Goal: Answer question/provide support

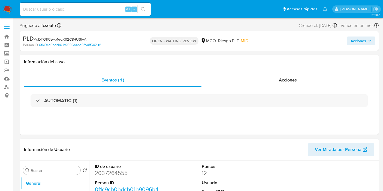
select select "10"
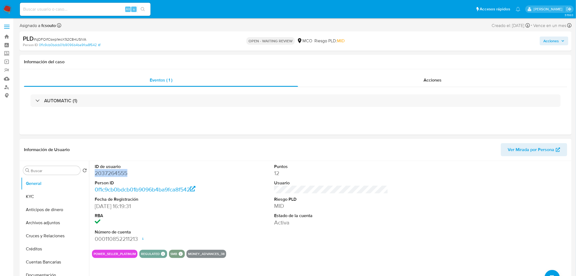
click at [121, 175] on dd "2037264555" at bounding box center [152, 173] width 114 height 8
click at [116, 173] on dd "2037264555" at bounding box center [152, 173] width 114 height 8
click at [108, 170] on dd "2037264555" at bounding box center [152, 173] width 114 height 8
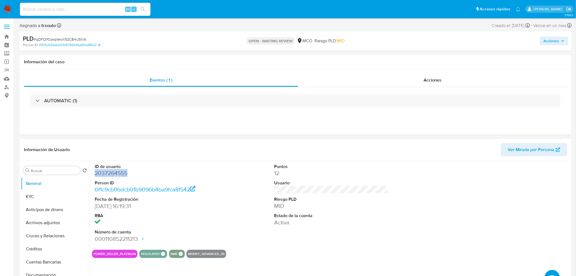
click at [108, 170] on dd "2037264555" at bounding box center [152, 173] width 114 height 8
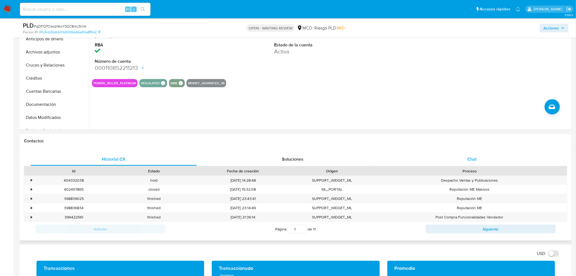
click at [382, 160] on div "Chat" at bounding box center [472, 158] width 166 height 13
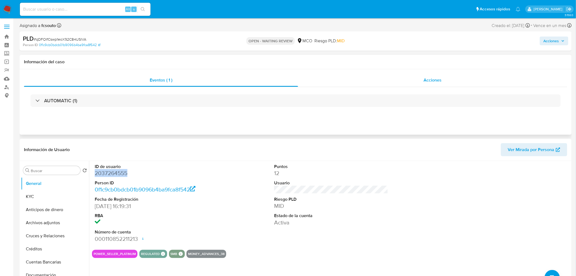
click at [382, 80] on span "Acciones" at bounding box center [433, 80] width 18 height 6
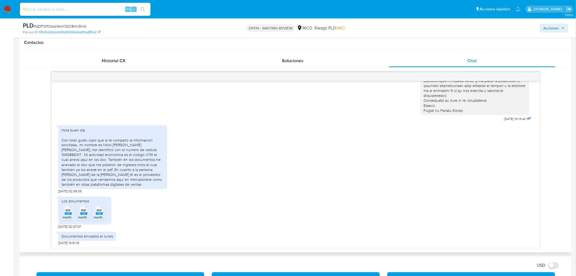
scroll to position [363, 0]
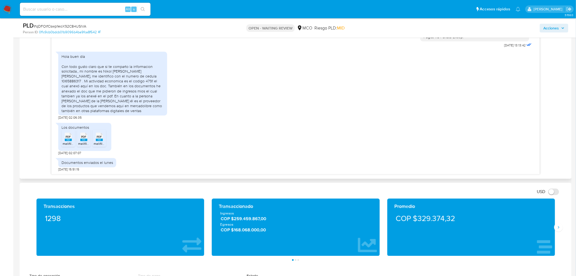
click at [65, 139] on rect at bounding box center [68, 140] width 7 height 2
click at [81, 140] on rect at bounding box center [83, 140] width 7 height 2
click at [97, 140] on rect at bounding box center [99, 140] width 7 height 2
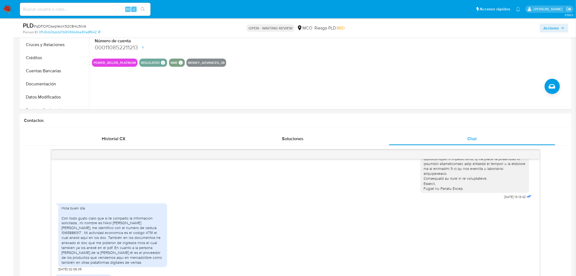
scroll to position [0, 0]
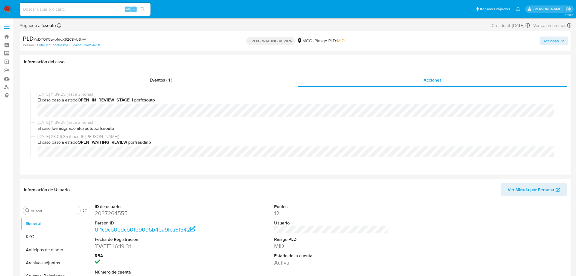
click at [382, 42] on span "Acciones" at bounding box center [552, 40] width 16 height 9
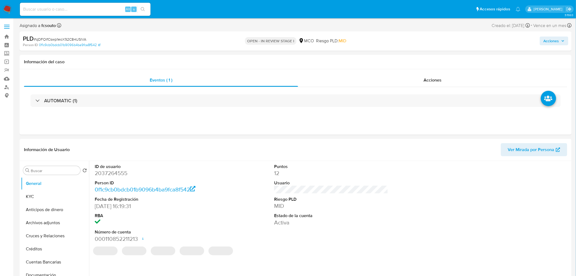
select select "10"
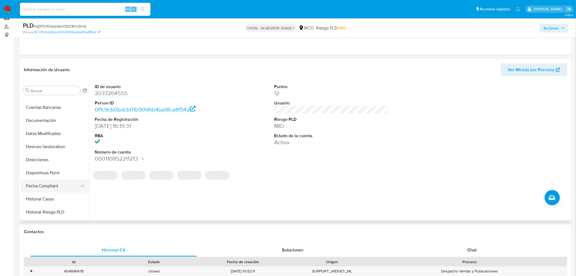
scroll to position [91, 0]
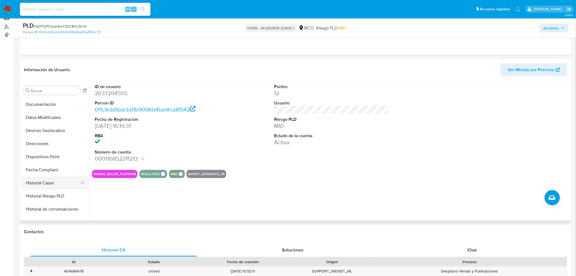
click at [47, 182] on button "Historial Casos" at bounding box center [53, 182] width 64 height 13
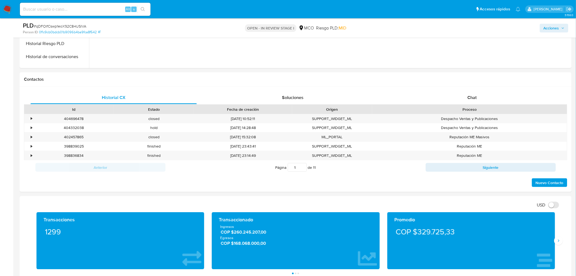
scroll to position [212, 0]
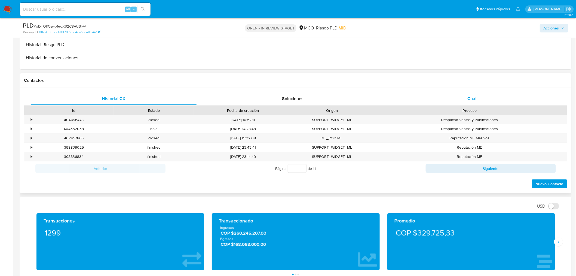
click at [486, 98] on div "Chat" at bounding box center [472, 98] width 166 height 13
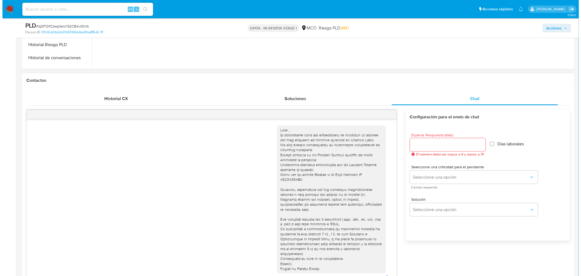
scroll to position [120, 0]
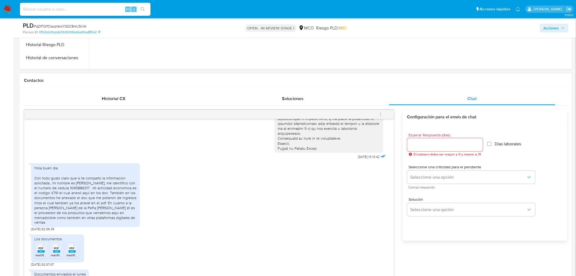
click at [445, 143] on input "Esperar Respuesta (días)" at bounding box center [445, 144] width 76 height 7
type input "0"
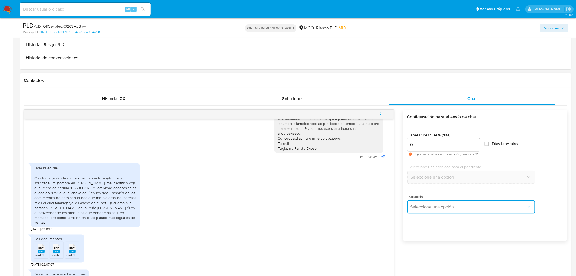
click at [443, 205] on span "Seleccione una opción" at bounding box center [469, 206] width 116 height 5
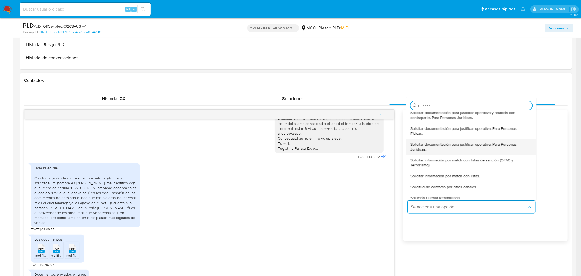
scroll to position [30, 0]
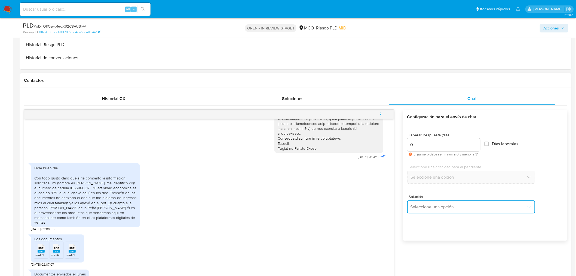
click at [432, 209] on span "Seleccione una opción" at bounding box center [469, 206] width 116 height 5
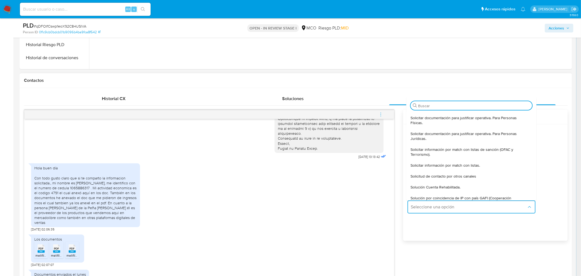
click at [447, 188] on span "Solución Cuenta Rehabilitada." at bounding box center [435, 186] width 50 height 5
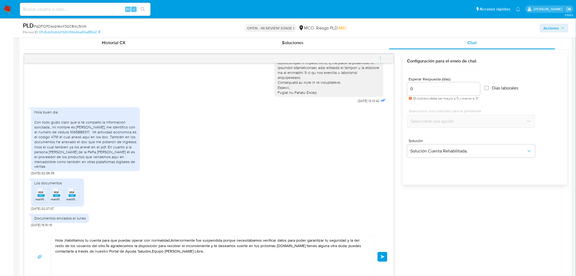
scroll to position [302, 0]
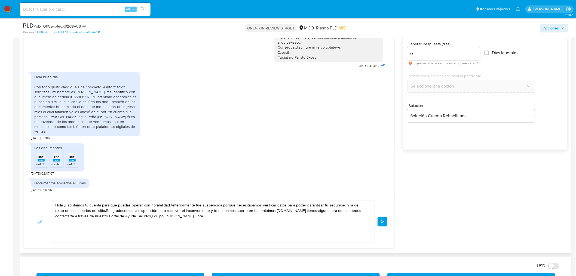
click at [66, 206] on textarea "Hola ,Habilitamos tu cuenta para que puedas operar con normalidad.Anteriormente…" at bounding box center [211, 221] width 313 height 42
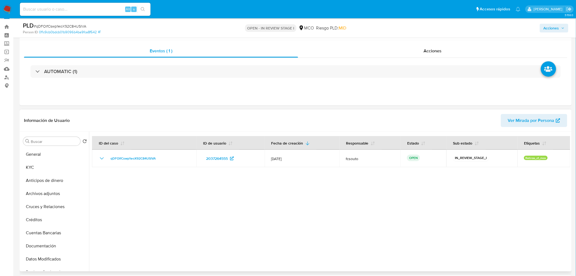
scroll to position [0, 0]
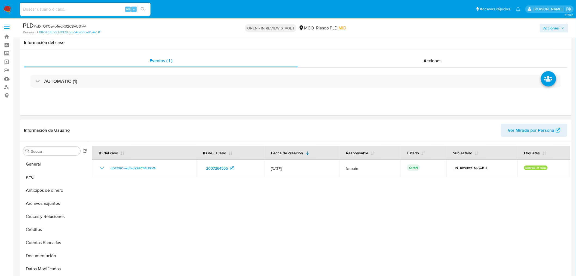
click at [35, 133] on h1 "Información de Usuario" at bounding box center [47, 129] width 46 height 5
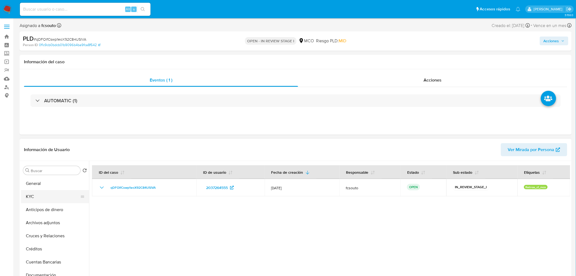
click at [40, 187] on button "General" at bounding box center [55, 183] width 68 height 13
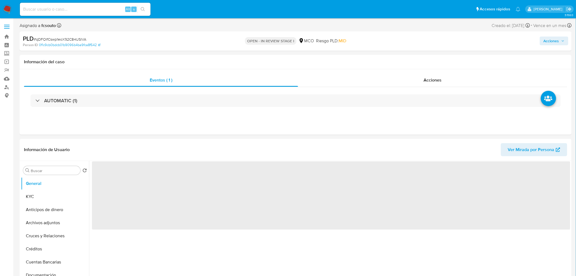
drag, startPoint x: 42, startPoint y: 192, endPoint x: 11, endPoint y: 182, distance: 32.5
click at [42, 192] on button "KYC" at bounding box center [55, 196] width 68 height 13
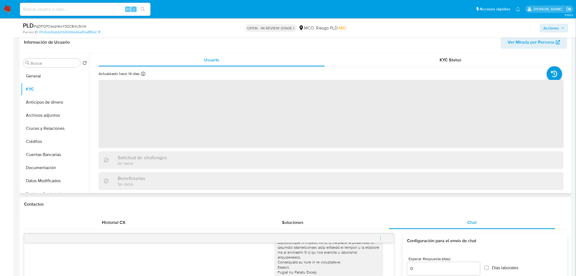
scroll to position [91, 0]
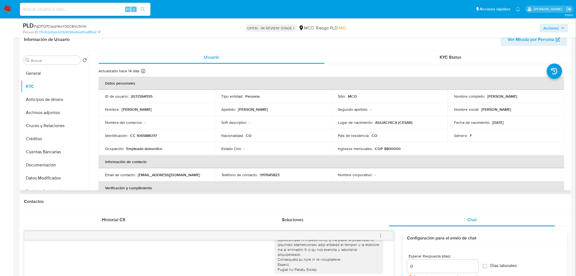
click at [489, 96] on p "[PERSON_NAME]" at bounding box center [503, 96] width 30 height 5
copy p "Nikol"
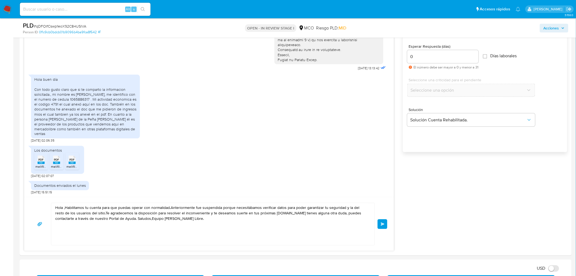
scroll to position [302, 0]
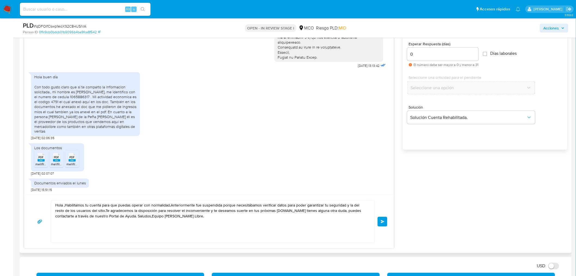
click at [64, 206] on textarea "Hola ,Habilitamos tu cuenta para que puedas operar con normalidad.Anteriormente…" at bounding box center [211, 221] width 313 height 42
paste textarea "Nikol"
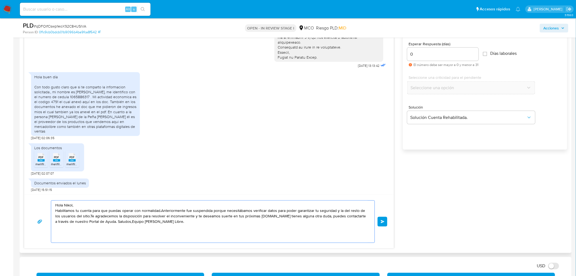
drag, startPoint x: 56, startPoint y: 212, endPoint x: 160, endPoint y: 210, distance: 104.0
click at [160, 210] on textarea "Hola Nikol, Habilitamos tu cuenta para que puedas operar con normalidad.Anterio…" at bounding box center [211, 221] width 313 height 42
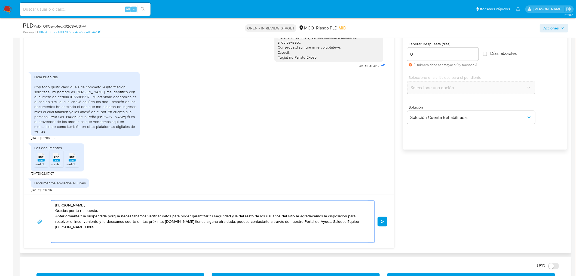
drag, startPoint x: 81, startPoint y: 216, endPoint x: 120, endPoint y: 215, distance: 39.2
click at [120, 215] on textarea "Hola Nikol, Gracias por tu respuesta. Anteriormente fue suspendida porque neces…" at bounding box center [211, 221] width 313 height 42
click at [252, 216] on textarea "Hola Nikol, Gracias por tu respuesta. Anteriormente necesitábamos verificar dat…" at bounding box center [211, 221] width 313 height 42
drag, startPoint x: 108, startPoint y: 222, endPoint x: 158, endPoint y: 227, distance: 50.8
click at [158, 224] on textarea "Hola Nikol, Gracias por tu respuesta. Anteriormente necesitábamos verificar dat…" at bounding box center [211, 221] width 313 height 42
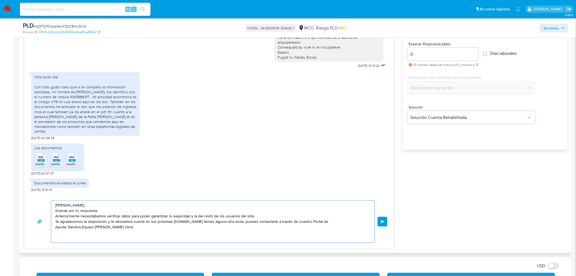
click at [195, 224] on textarea "Hola Nikol, Gracias por tu respuesta. Anteriormente necesitábamos verificar dat…" at bounding box center [211, 221] width 313 height 42
click at [195, 227] on textarea "Hola Nikol, Gracias por tu respuesta. Anteriormente necesitábamos verificar dat…" at bounding box center [211, 221] width 313 height 42
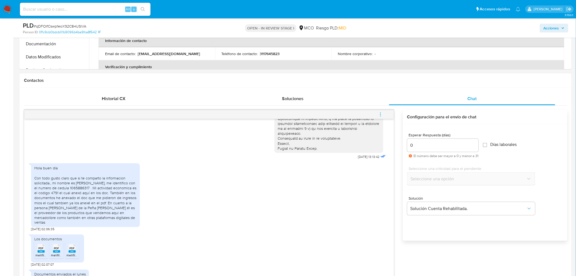
scroll to position [363, 0]
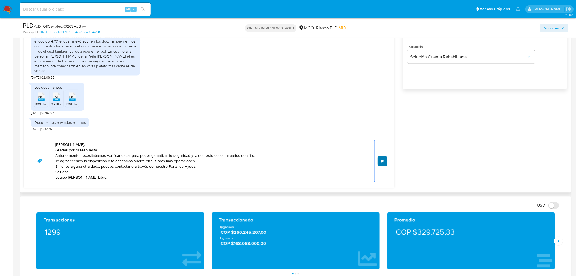
type textarea "Hola Nikol, Gracias por tu respuesta. Anteriormente necesitábamos verificar dat…"
click at [382, 163] on button "Enviar" at bounding box center [383, 161] width 10 height 10
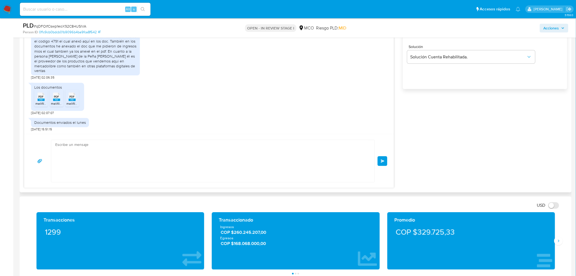
scroll to position [186, 0]
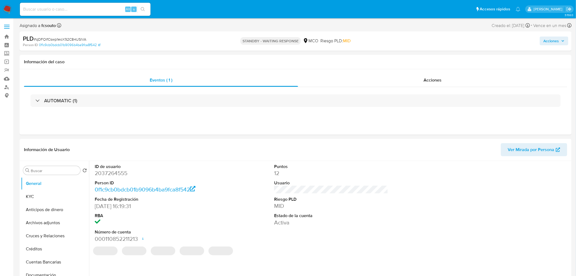
select select "10"
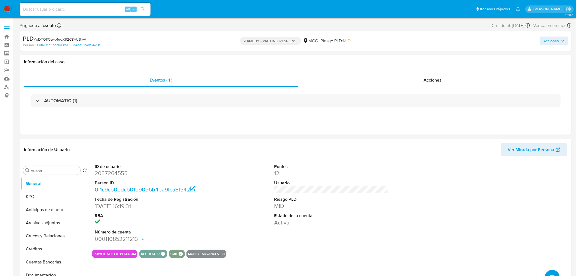
click at [564, 42] on span "Acciones" at bounding box center [554, 41] width 21 height 8
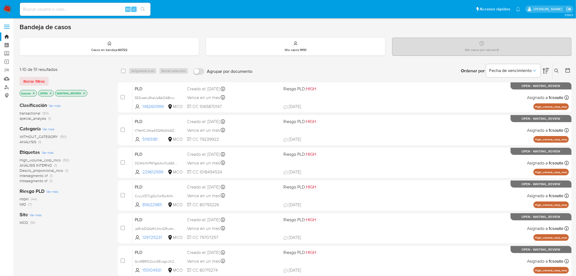
click at [11, 10] on img at bounding box center [7, 9] width 9 height 9
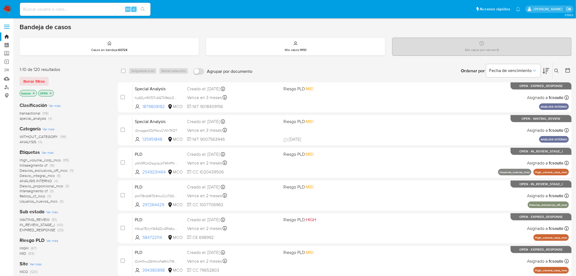
click at [43, 231] on span "EXPIRED_RESPONSE" at bounding box center [38, 229] width 36 height 5
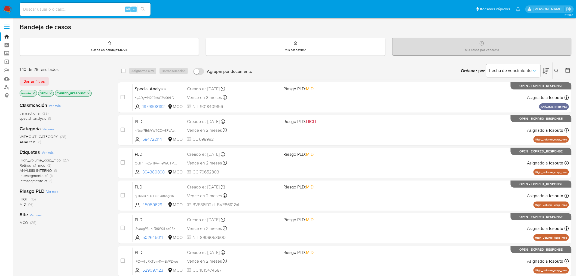
click at [546, 69] on icon at bounding box center [546, 71] width 7 height 7
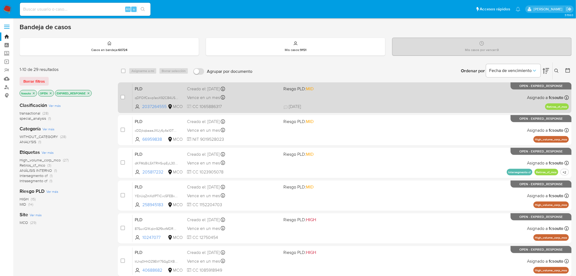
click at [353, 104] on span "25/08/2025 25/08/2025 23:06" at bounding box center [378, 106] width 189 height 6
click at [121, 99] on div "case-item-checkbox No es posible asignar el caso PLD qDFOlfCswp1eoX92C84USlVA 2…" at bounding box center [345, 97] width 454 height 30
drag, startPoint x: 123, startPoint y: 96, endPoint x: 126, endPoint y: 90, distance: 6.7
click at [123, 96] on input "checkbox" at bounding box center [123, 97] width 4 height 4
checkbox input "true"
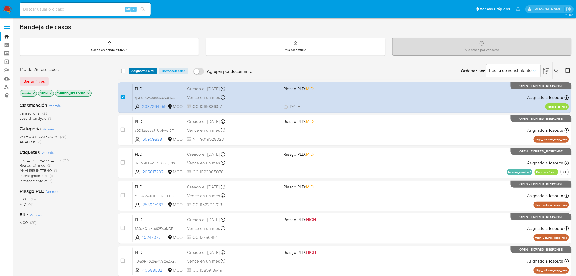
click at [138, 73] on span "Asignarme a mí" at bounding box center [142, 70] width 23 height 5
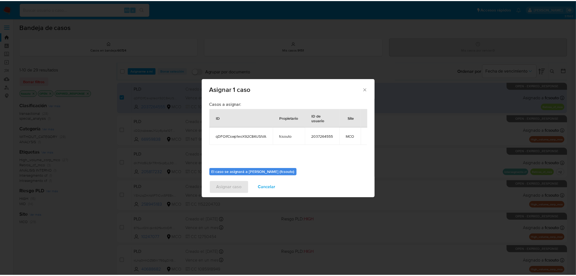
scroll to position [28, 0]
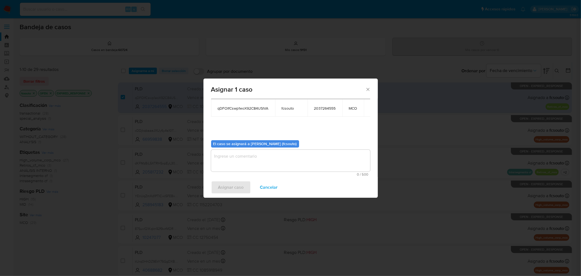
click at [257, 160] on textarea "assign-modal" at bounding box center [290, 160] width 159 height 22
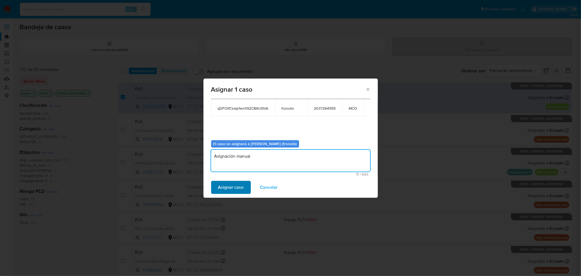
type textarea "Asignación manual"
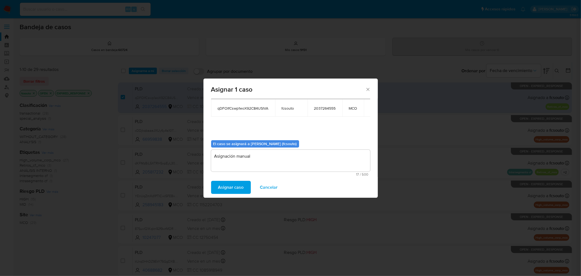
click at [228, 189] on span "Asignar caso" at bounding box center [231, 187] width 26 height 12
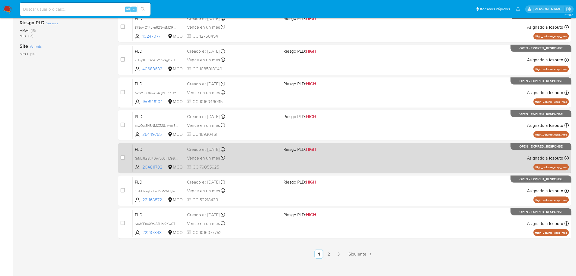
scroll to position [0, 0]
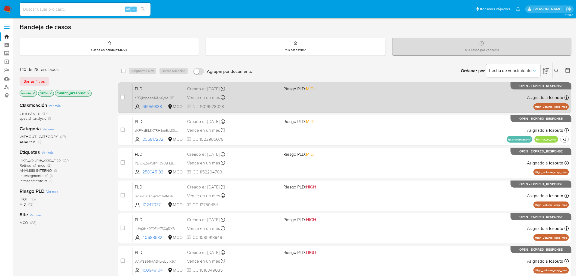
click at [241, 100] on div "Vence en un mes Vence el 10/10/2025 07:03:01" at bounding box center [233, 97] width 92 height 7
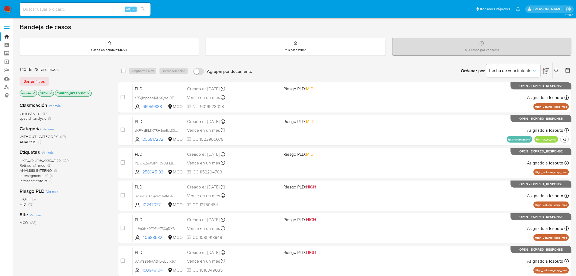
click at [89, 91] on p "EXPIRED_RESPONSE" at bounding box center [73, 93] width 36 height 6
click at [90, 93] on icon "close-filter" at bounding box center [88, 92] width 3 height 3
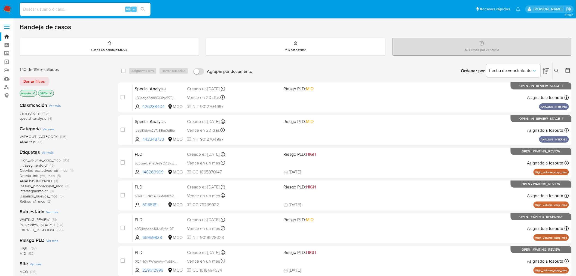
click at [45, 219] on span "WAITING_REVIEW" at bounding box center [35, 218] width 30 height 5
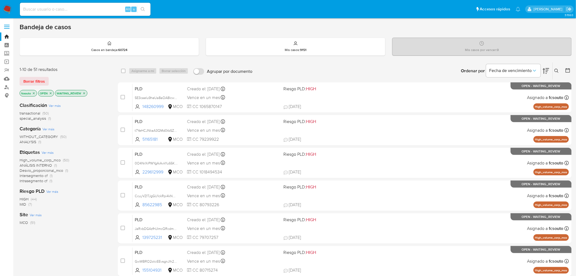
click at [549, 68] on icon at bounding box center [546, 71] width 7 height 6
click at [548, 70] on icon at bounding box center [546, 71] width 7 height 7
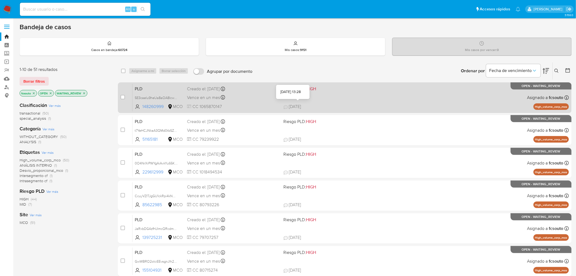
click at [301, 104] on span "29/07/2025" at bounding box center [293, 106] width 18 height 6
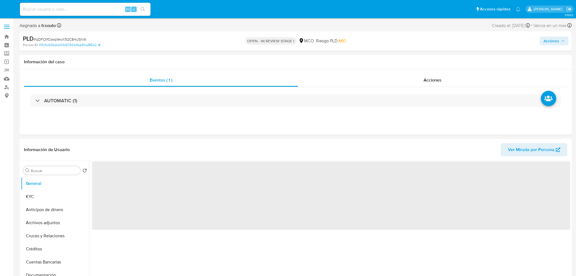
select select "10"
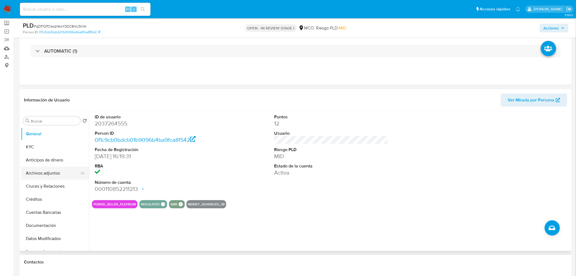
click at [47, 175] on button "Archivos adjuntos" at bounding box center [53, 172] width 64 height 13
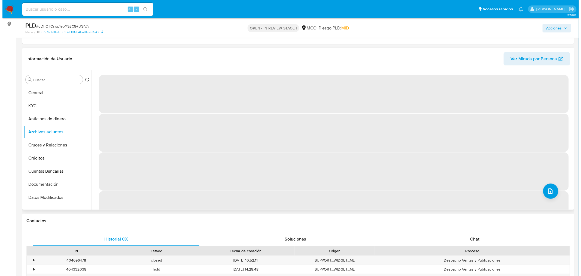
scroll to position [60, 0]
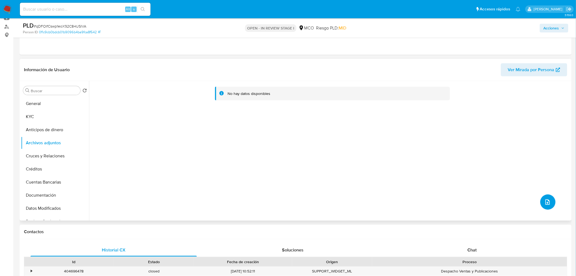
click at [549, 202] on icon "upload-file" at bounding box center [548, 201] width 7 height 7
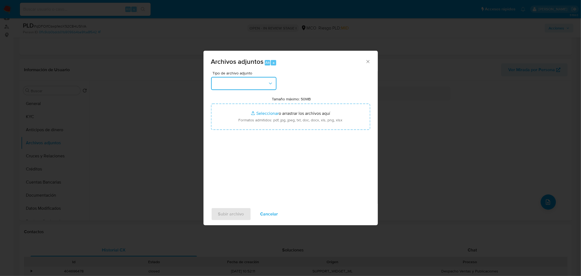
click at [259, 78] on button "button" at bounding box center [243, 83] width 65 height 13
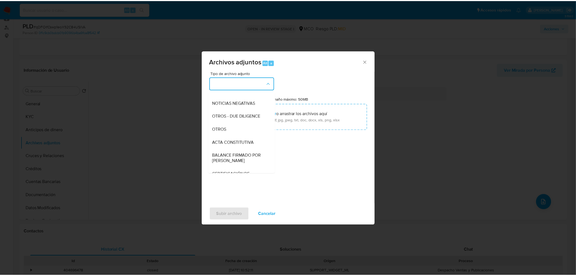
scroll to position [91, 0]
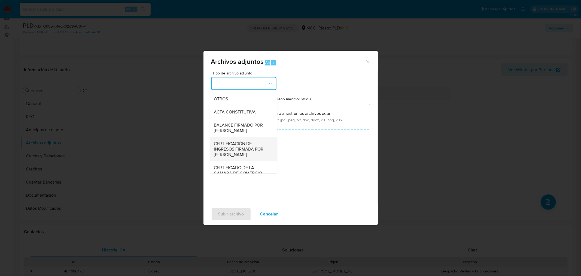
click at [258, 154] on span "CERTIFICACIÓN DE INGRESOS FIRMADA POR [PERSON_NAME]" at bounding box center [242, 148] width 56 height 16
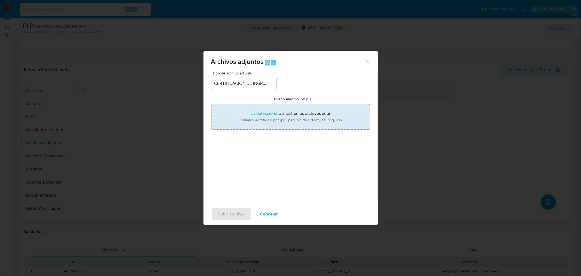
click at [295, 117] on input "Tamaño máximo: 50MB Seleccionar archivos" at bounding box center [290, 116] width 159 height 26
type input "C:\fakepath\2037264555_6d3ff2ae-bc6e-441a-81d8-359b6a0bb534.pdf"
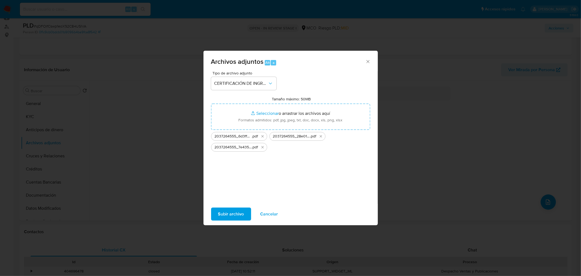
click at [232, 214] on span "Subir archivo" at bounding box center [231, 214] width 26 height 12
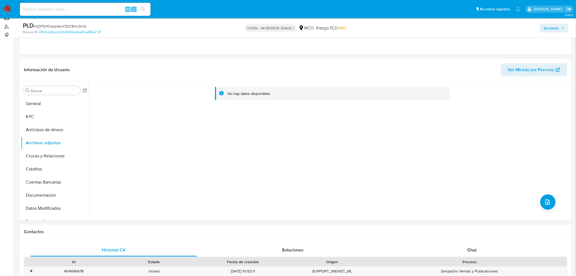
drag, startPoint x: 547, startPoint y: 25, endPoint x: 365, endPoint y: 1, distance: 183.4
click at [546, 25] on span "Acciones" at bounding box center [552, 28] width 16 height 9
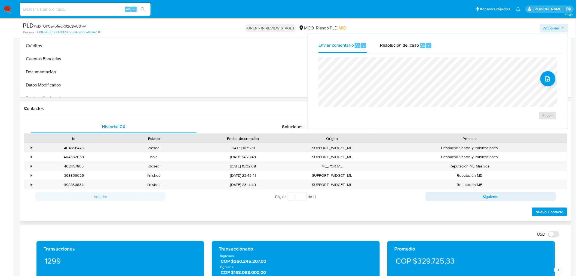
scroll to position [151, 0]
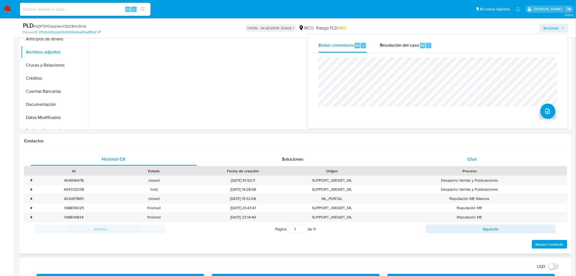
drag, startPoint x: 488, startPoint y: 159, endPoint x: 477, endPoint y: 163, distance: 11.6
click at [488, 159] on div "Chat" at bounding box center [472, 158] width 166 height 13
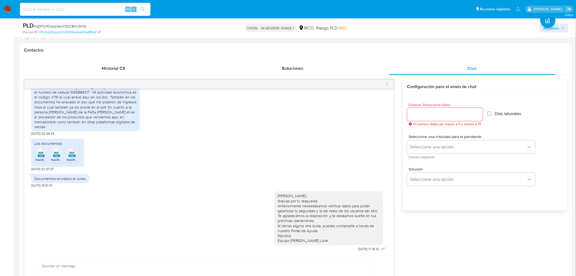
scroll to position [155, 0]
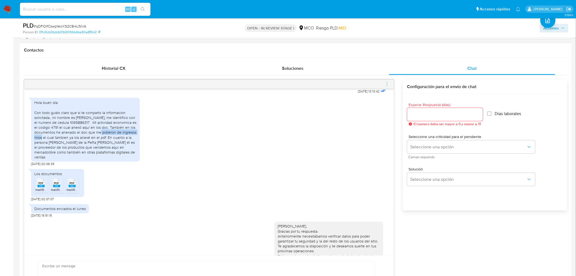
drag, startPoint x: 53, startPoint y: 136, endPoint x: 108, endPoint y: 134, distance: 55.0
click at [108, 134] on div "Hola buen día Con todo gusto claro que si te comparto la informacion solicitada…" at bounding box center [85, 129] width 102 height 59
drag, startPoint x: 46, startPoint y: 141, endPoint x: 131, endPoint y: 154, distance: 86.8
click at [131, 154] on div "Hola buen día Con todo gusto claro que si te comparto la informacion solicitada…" at bounding box center [85, 129] width 102 height 59
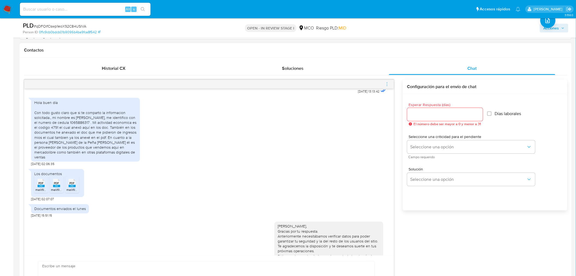
copy div "En cuanto a la persona [PERSON_NAME] de la Peña [PERSON_NAME] él es el proveedo…"
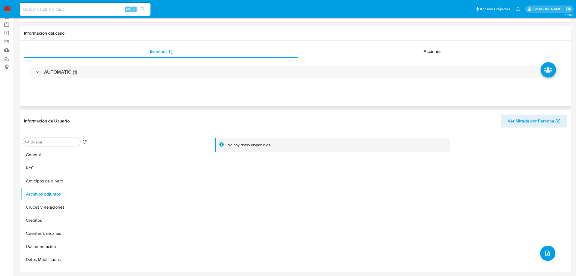
scroll to position [0, 0]
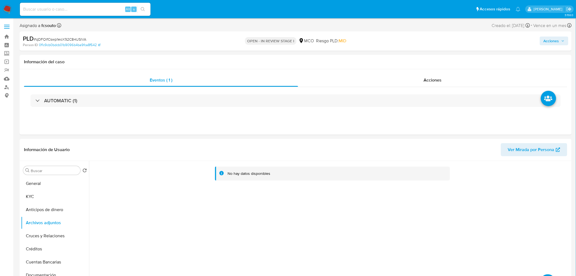
click at [562, 43] on span "Acciones" at bounding box center [554, 41] width 21 height 8
click at [396, 60] on span "Resolución del caso" at bounding box center [399, 58] width 39 height 6
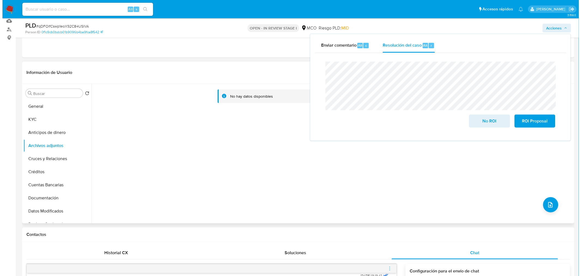
scroll to position [60, 0]
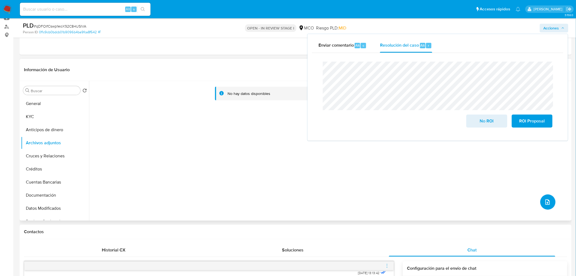
click at [549, 202] on icon "upload-file" at bounding box center [548, 201] width 7 height 7
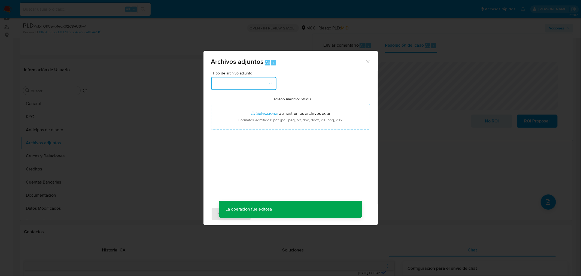
click at [235, 83] on button "button" at bounding box center [243, 83] width 65 height 13
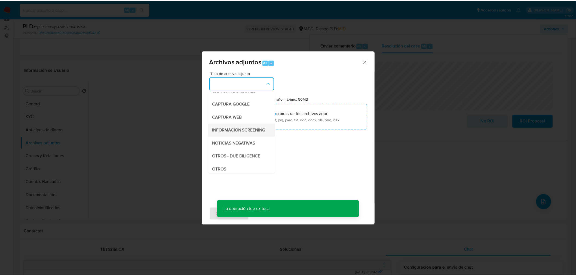
scroll to position [30, 0]
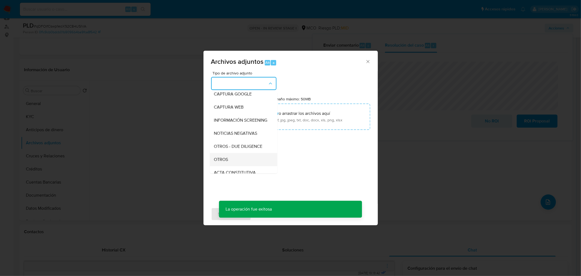
click at [232, 166] on div "OTROS" at bounding box center [242, 158] width 56 height 13
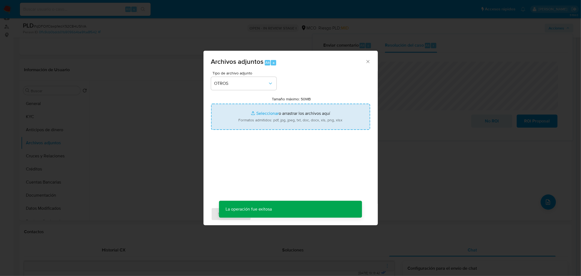
click at [273, 125] on input "Tamaño máximo: 50MB Seleccionar archivos" at bounding box center [290, 116] width 159 height 26
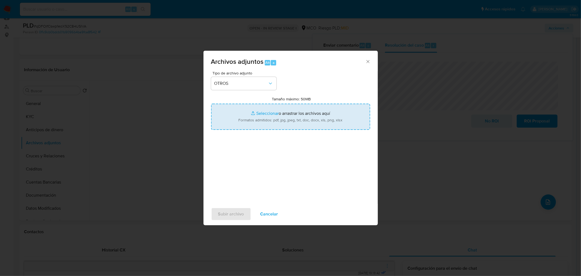
type input "C:\fakepath\2037264555 - 10_9_2025.pdf"
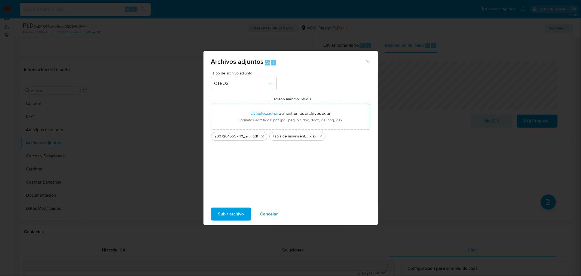
click at [231, 219] on span "Subir archivo" at bounding box center [231, 214] width 26 height 12
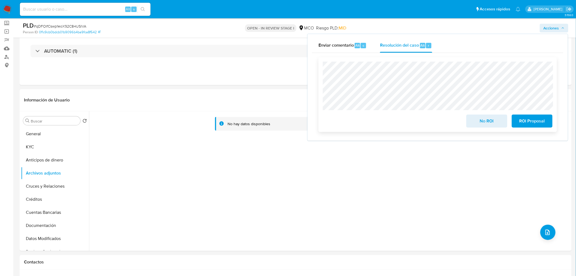
click at [479, 126] on span "No ROI" at bounding box center [486, 121] width 27 height 12
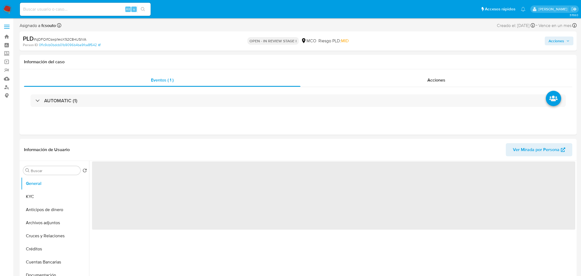
select select "10"
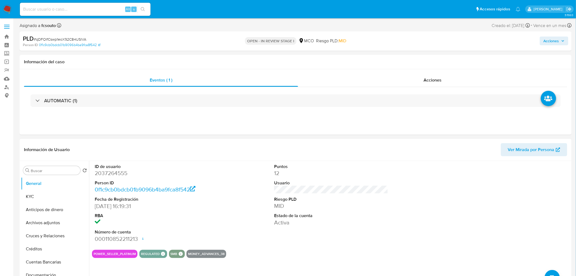
click at [118, 171] on dd "2037264555" at bounding box center [152, 173] width 114 height 8
copy dd "2037264555"
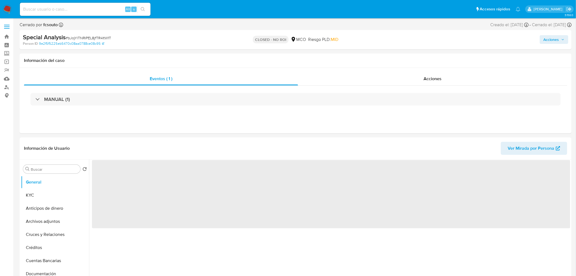
click at [561, 39] on span "Acciones" at bounding box center [554, 40] width 21 height 8
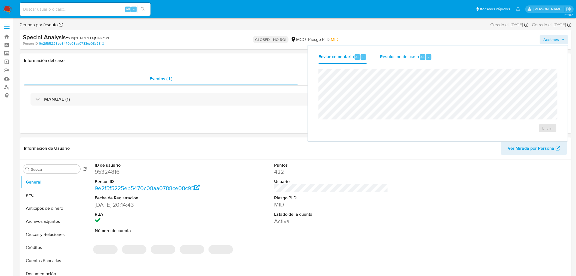
click at [385, 52] on div "Resolución del caso Alt r" at bounding box center [406, 57] width 52 height 14
select select "10"
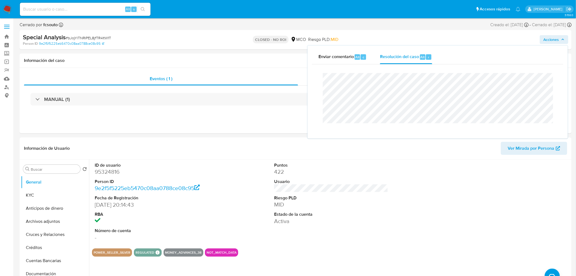
click at [311, 61] on div "Enviar comentario Alt c Resolución del caso Alt r Cierre de caso" at bounding box center [438, 91] width 260 height 93
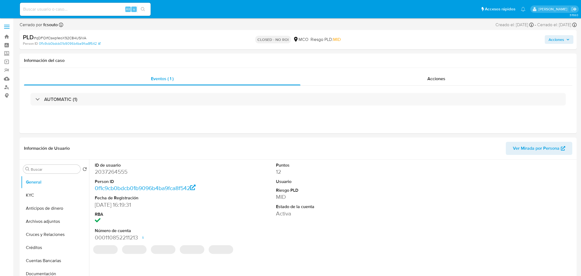
select select "10"
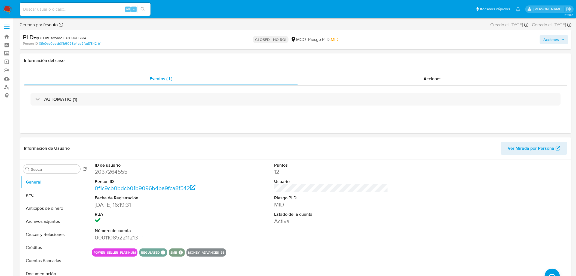
click at [549, 36] on span "Acciones" at bounding box center [552, 39] width 16 height 9
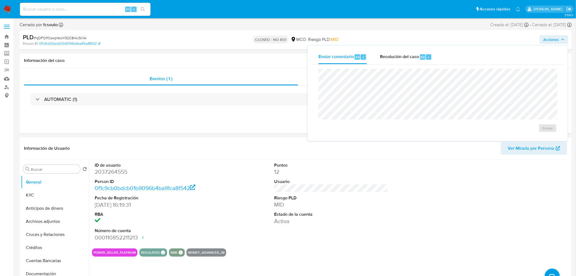
click at [225, 33] on div "CLOSED - NO ROI MCO Riesgo PLD: MID" at bounding box center [296, 39] width 181 height 13
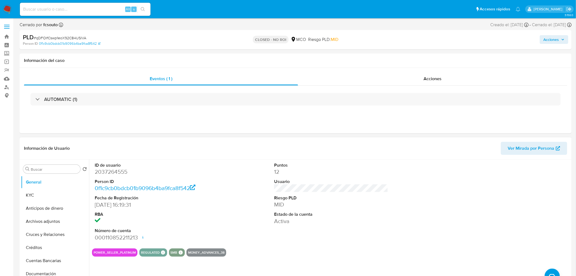
click at [122, 169] on dd "2037264555" at bounding box center [152, 172] width 114 height 8
copy dd "2037264555"
click at [117, 173] on dd "2037264555" at bounding box center [152, 172] width 114 height 8
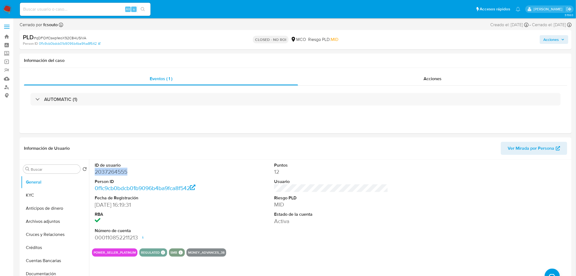
click at [566, 39] on button "Acciones" at bounding box center [554, 39] width 29 height 9
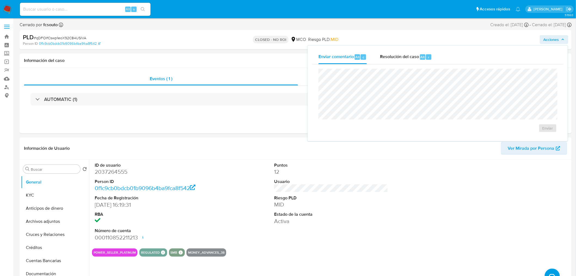
click at [387, 48] on div "Enviar comentario Alt c Resolución del caso Alt r Enviar" at bounding box center [438, 93] width 260 height 96
click at [398, 59] on span "Resolución del caso" at bounding box center [399, 57] width 39 height 6
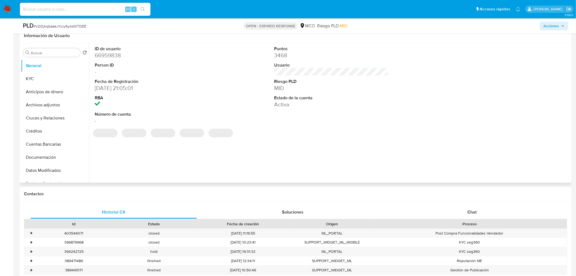
select select "10"
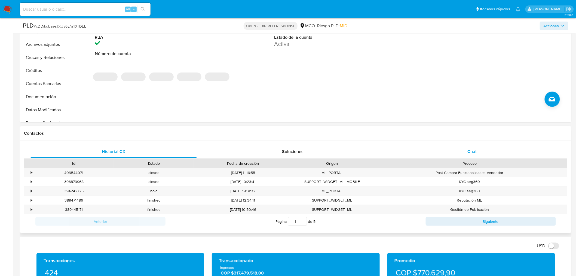
click at [467, 147] on div "Chat" at bounding box center [472, 151] width 166 height 13
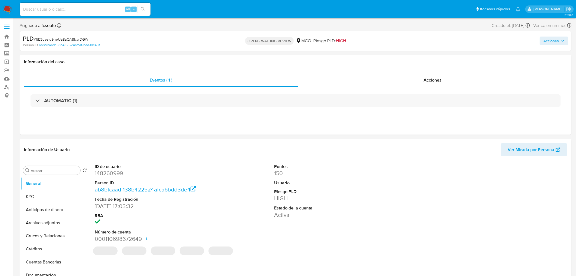
select select "10"
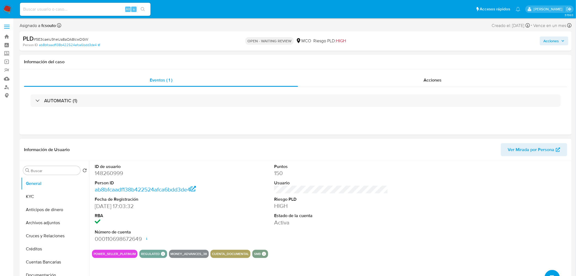
click at [110, 174] on dd "148260999" at bounding box center [152, 173] width 114 height 8
copy dd "148260999"
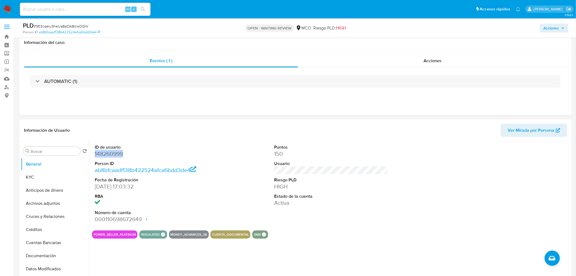
scroll to position [212, 0]
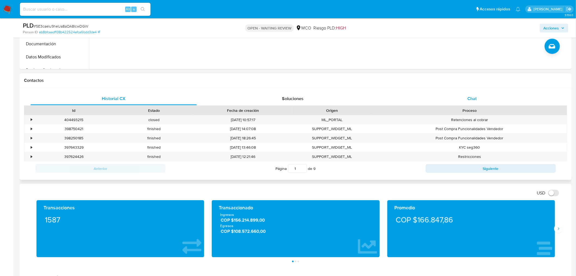
click at [476, 100] on span "Chat" at bounding box center [472, 98] width 9 height 6
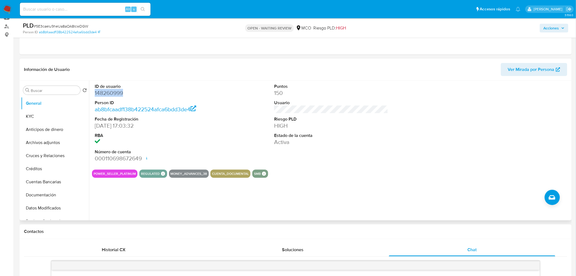
scroll to position [60, 0]
click at [47, 117] on button "KYC" at bounding box center [53, 116] width 64 height 13
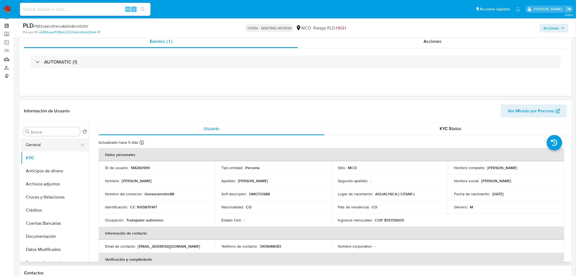
scroll to position [0, 0]
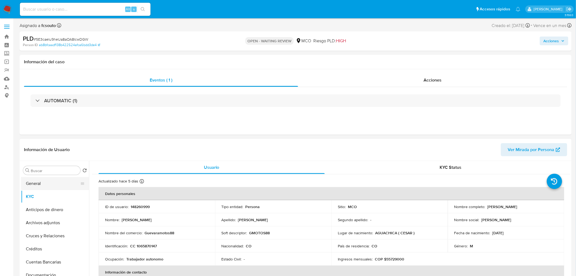
click at [38, 186] on button "General" at bounding box center [53, 183] width 64 height 13
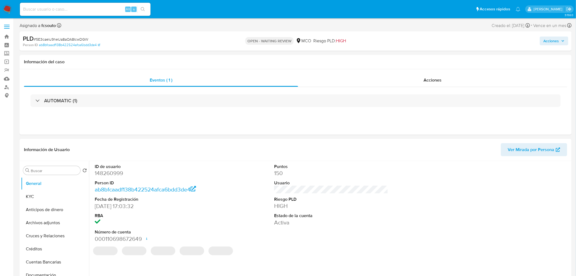
click at [114, 172] on dd "148260999" at bounding box center [152, 173] width 114 height 8
copy dd "148260999"
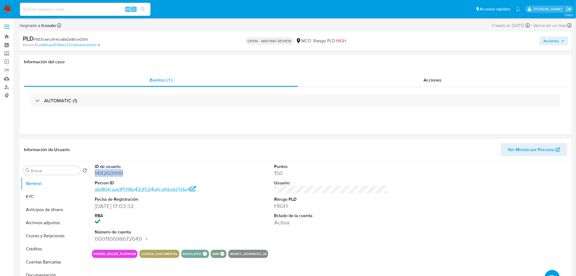
click at [112, 174] on dd "148260999" at bounding box center [152, 173] width 114 height 8
click at [36, 196] on button "KYC" at bounding box center [53, 196] width 64 height 13
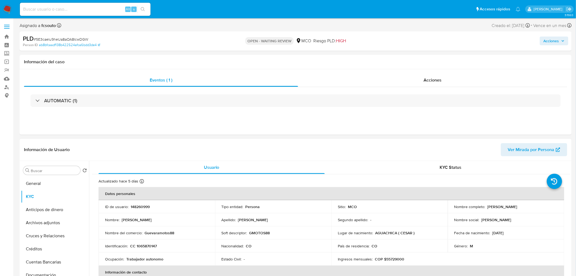
drag, startPoint x: 502, startPoint y: 229, endPoint x: 515, endPoint y: 231, distance: 12.7
click at [515, 231] on td "Fecha de nacimiento : 05/06/1987" at bounding box center [506, 232] width 117 height 13
click at [515, 232] on div "Fecha de nacimiento : 05/06/1987" at bounding box center [505, 232] width 103 height 5
click at [551, 43] on span "Acciones" at bounding box center [552, 40] width 16 height 9
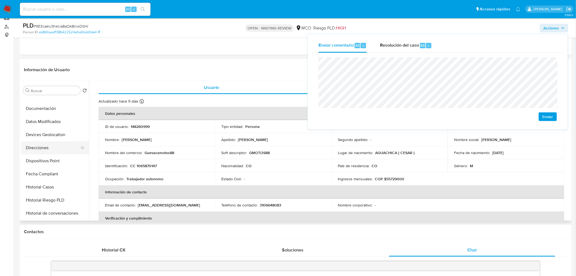
scroll to position [91, 0]
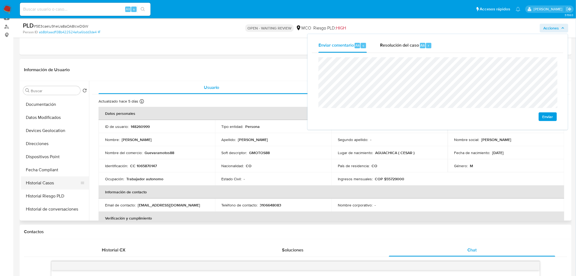
click at [59, 188] on button "Historial Casos" at bounding box center [53, 182] width 64 height 13
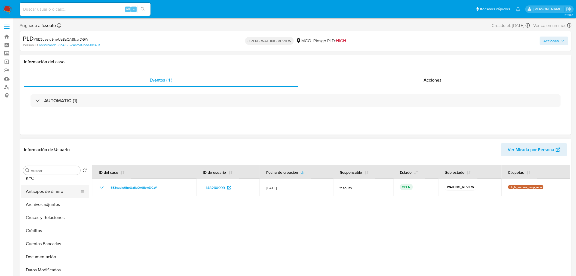
scroll to position [0, 0]
click at [44, 199] on button "KYC" at bounding box center [53, 196] width 64 height 13
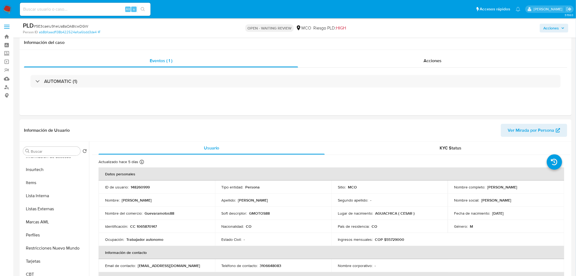
scroll to position [91, 0]
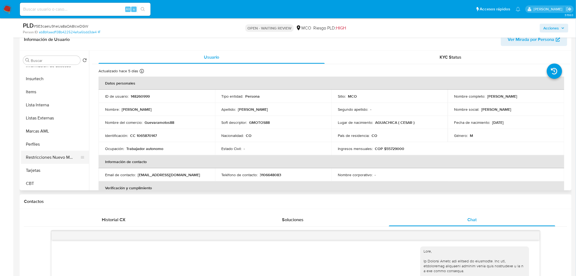
click at [56, 160] on button "Restricciones Nuevo Mundo" at bounding box center [53, 157] width 64 height 13
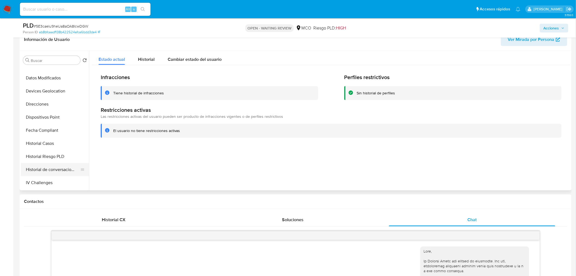
scroll to position [0, 0]
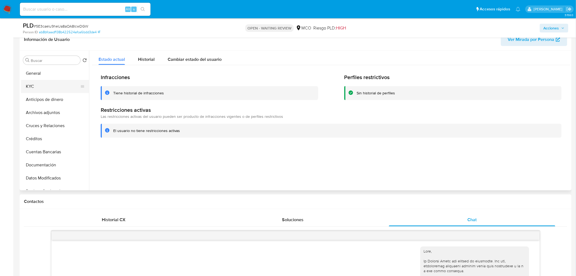
click at [40, 85] on button "KYC" at bounding box center [53, 86] width 64 height 13
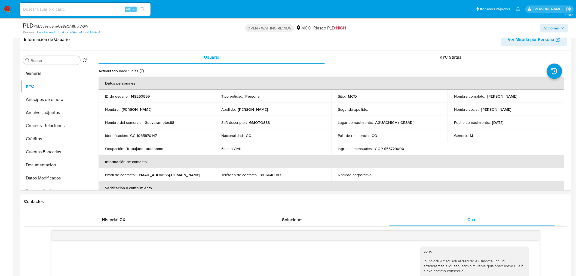
click at [556, 26] on span "Acciones" at bounding box center [552, 28] width 16 height 9
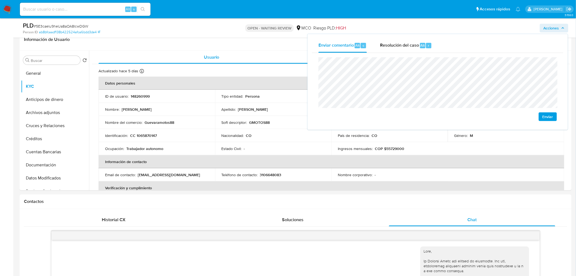
click at [315, 89] on div "Enviar" at bounding box center [438, 89] width 252 height 72
click at [165, 123] on p "Guevaramotos88" at bounding box center [160, 122] width 30 height 5
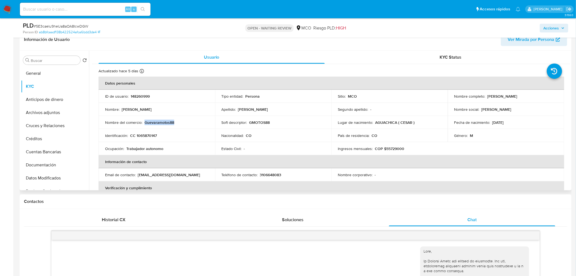
copy p "Guevaramotos88"
click at [548, 28] on span "Acciones" at bounding box center [552, 28] width 16 height 9
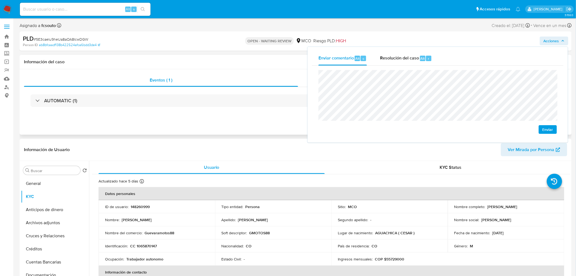
click at [554, 37] on span "Acciones" at bounding box center [552, 40] width 16 height 9
click at [544, 129] on span "Enviar" at bounding box center [548, 130] width 11 height 8
click at [136, 207] on p "148260999" at bounding box center [140, 206] width 19 height 5
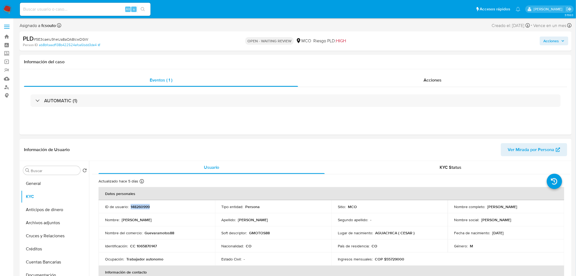
copy p "148260999"
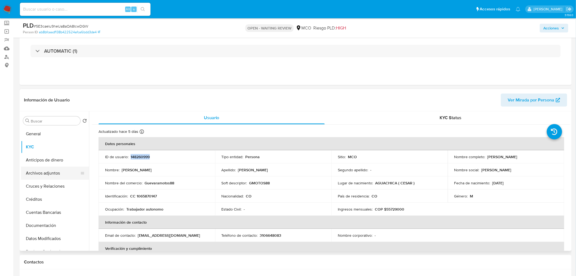
click at [51, 172] on button "Archivos adjuntos" at bounding box center [53, 172] width 64 height 13
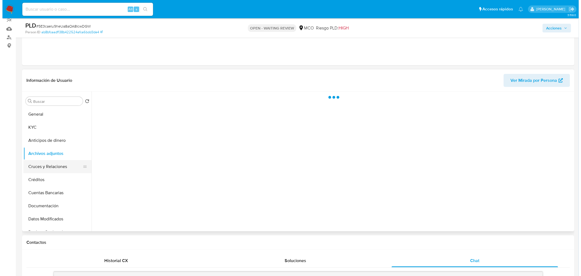
scroll to position [60, 0]
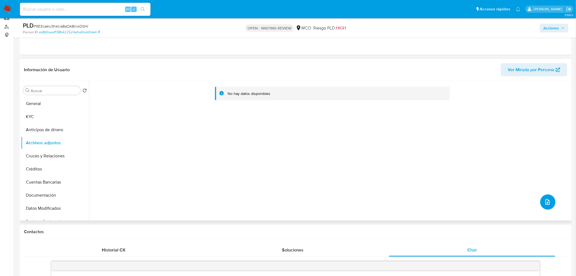
click at [546, 203] on icon "upload-file" at bounding box center [548, 201] width 7 height 7
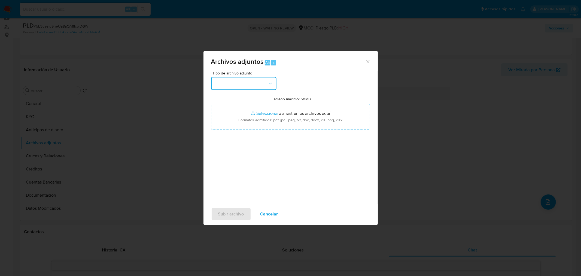
click at [245, 80] on button "button" at bounding box center [243, 83] width 65 height 13
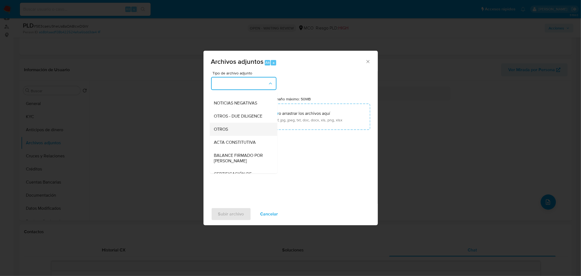
click at [237, 131] on div "OTROS" at bounding box center [242, 128] width 56 height 13
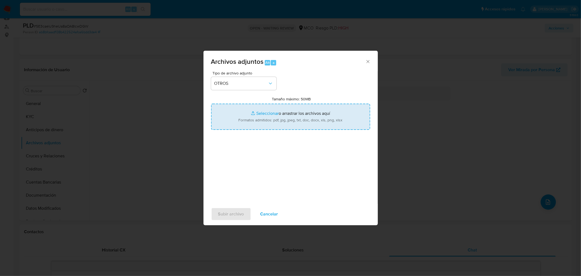
click at [310, 123] on input "Tamaño máximo: 50MB Seleccionar archivos" at bounding box center [290, 116] width 159 height 26
type input "C:\fakepath\Tabla de movimientos 148260999.xlsx"
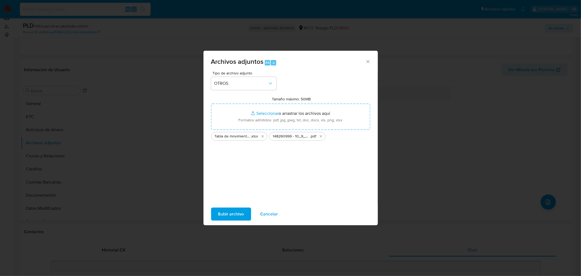
click at [241, 211] on span "Subir archivo" at bounding box center [231, 214] width 26 height 12
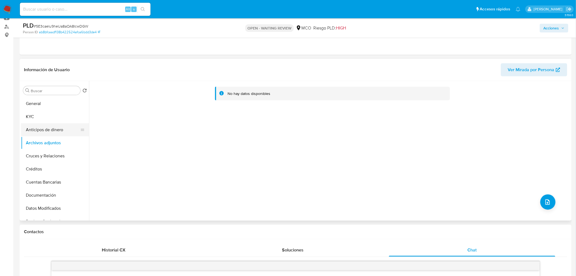
click at [41, 127] on button "Anticipos de dinero" at bounding box center [53, 129] width 64 height 13
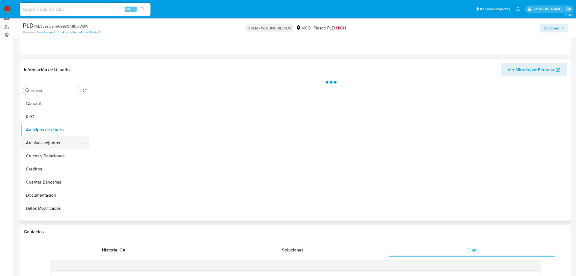
click at [48, 141] on button "Archivos adjuntos" at bounding box center [53, 142] width 64 height 13
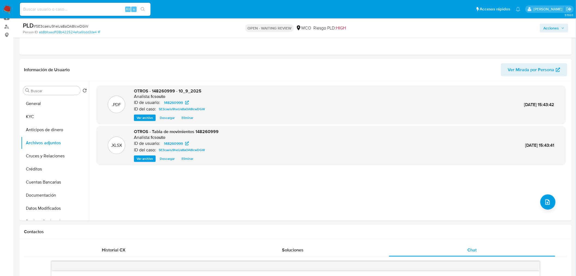
click at [560, 31] on span "Acciones" at bounding box center [554, 28] width 21 height 8
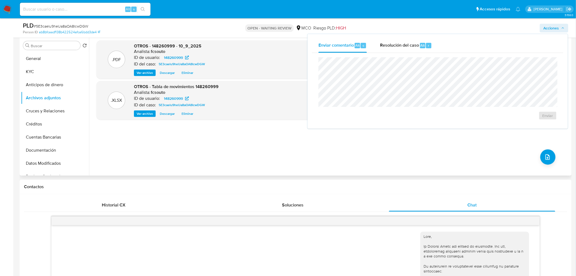
scroll to position [0, 0]
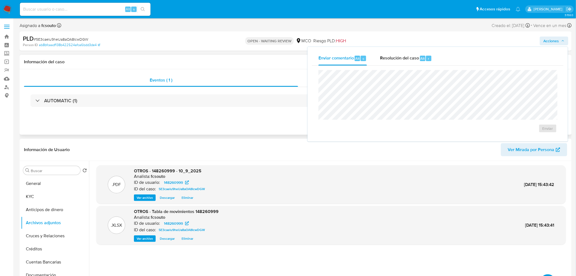
click at [194, 71] on div "Eventos ( 1 ) Acciones AUTOMATIC (1)" at bounding box center [296, 101] width 552 height 65
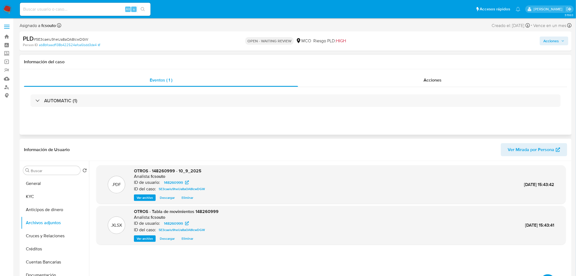
click at [429, 71] on div "Eventos ( 1 ) Acciones AUTOMATIC (1)" at bounding box center [296, 101] width 552 height 65
drag, startPoint x: 427, startPoint y: 82, endPoint x: 142, endPoint y: 80, distance: 284.2
click at [423, 81] on div "Acciones" at bounding box center [433, 80] width 270 height 13
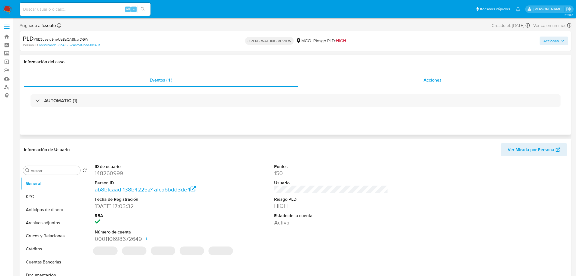
click at [433, 83] on div "Acciones" at bounding box center [433, 80] width 270 height 13
select select "10"
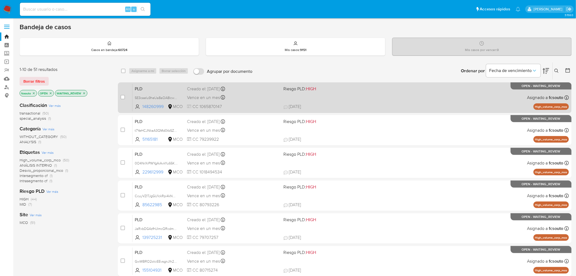
click at [119, 98] on div "case-item-checkbox No es posible asignar el caso PLD 5E3caelu9heUa8aOA8IcwDGW 1…" at bounding box center [345, 97] width 454 height 30
click at [123, 96] on input "checkbox" at bounding box center [123, 97] width 4 height 4
checkbox input "true"
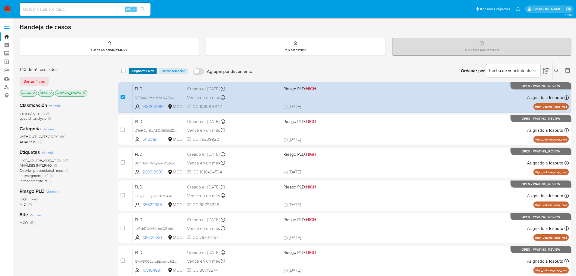
click at [146, 72] on span "Asignarme a mí" at bounding box center [142, 70] width 23 height 5
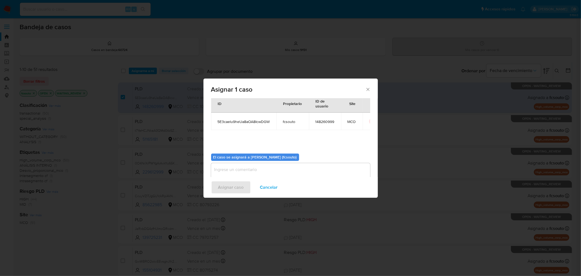
scroll to position [28, 0]
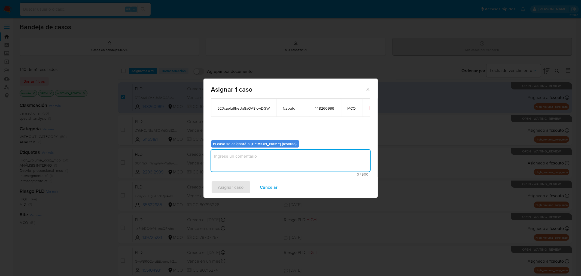
click at [307, 156] on textarea "assign-modal" at bounding box center [290, 160] width 159 height 22
click at [217, 154] on textarea "asignación manual" at bounding box center [290, 160] width 159 height 22
type textarea "Asignación manual"
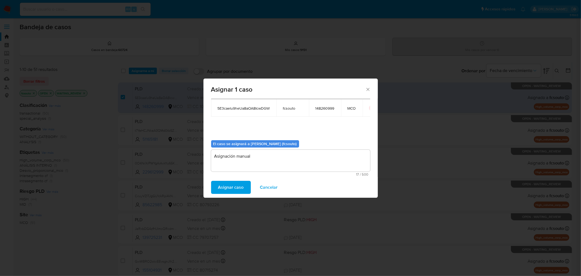
click at [235, 184] on span "Asignar caso" at bounding box center [231, 187] width 26 height 12
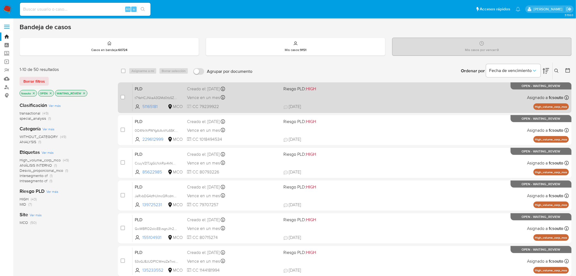
click at [384, 101] on div "PLD t7YeHCJNkaA3QMd0tbSZBcSB 51165181 MCO Riesgo PLD: HIGH Creado el: 12/07/202…" at bounding box center [351, 97] width 436 height 27
click at [124, 97] on input "checkbox" at bounding box center [123, 97] width 4 height 4
checkbox input "true"
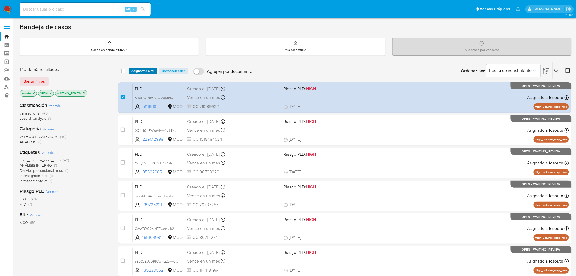
click at [142, 70] on span "Asignarme a mí" at bounding box center [142, 70] width 23 height 5
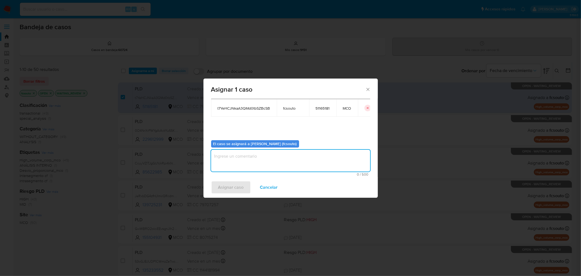
click at [275, 162] on textarea "assign-modal" at bounding box center [290, 160] width 159 height 22
type textarea "Asignación manual"
click at [224, 187] on span "Asignar caso" at bounding box center [231, 187] width 26 height 12
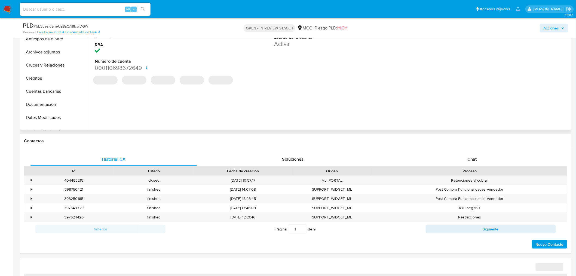
drag, startPoint x: 481, startPoint y: 158, endPoint x: 434, endPoint y: 124, distance: 58.0
click at [480, 159] on div "Chat" at bounding box center [472, 158] width 166 height 13
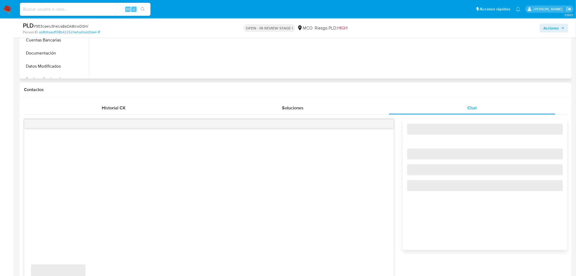
select select "10"
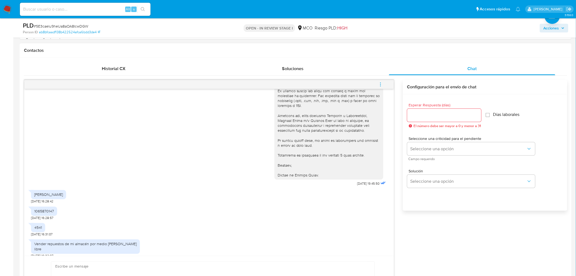
scroll to position [242, 0]
click at [438, 117] on input "Esperar Respuesta (días)" at bounding box center [444, 114] width 74 height 7
type input "3"
click at [436, 149] on span "Seleccione una opción" at bounding box center [469, 148] width 116 height 5
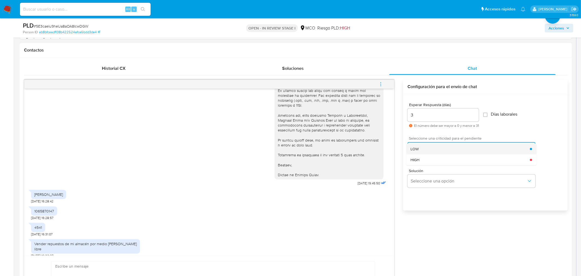
click at [435, 150] on div "LOW" at bounding box center [469, 148] width 119 height 11
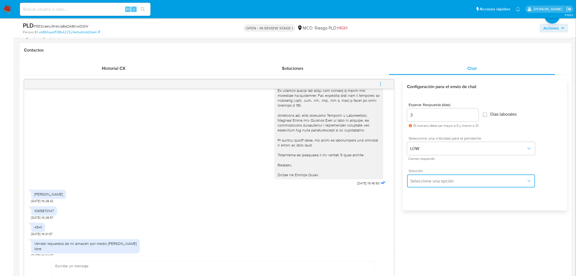
click at [435, 184] on button "Seleccione una opción" at bounding box center [471, 180] width 128 height 13
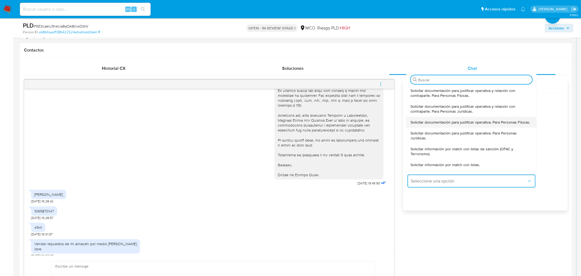
type input "d"
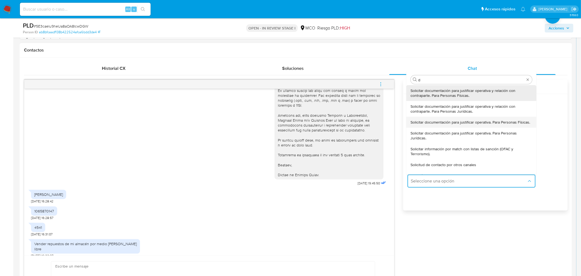
click at [436, 124] on span "Solicitar documentación para justificar operativa. Para Personas Físicas." at bounding box center [470, 122] width 120 height 5
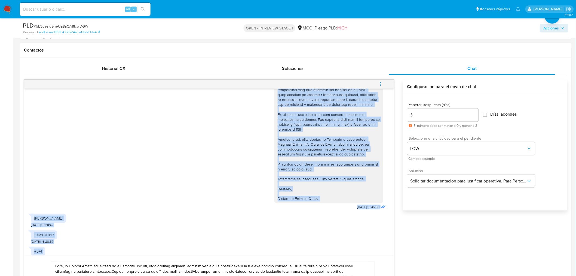
scroll to position [118, 0]
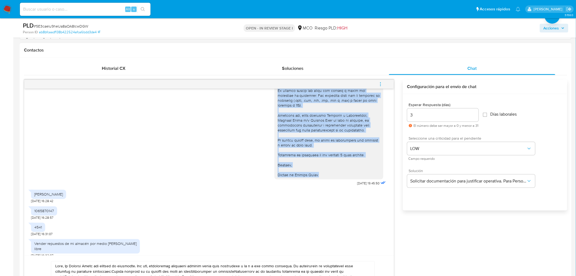
drag, startPoint x: 274, startPoint y: 99, endPoint x: 324, endPoint y: 176, distance: 91.8
click at [324, 176] on div at bounding box center [329, 78] width 102 height 198
copy div "Hola, En Mercado Libre nos importa tu seguridad. Por eso, necesitamos verificar…"
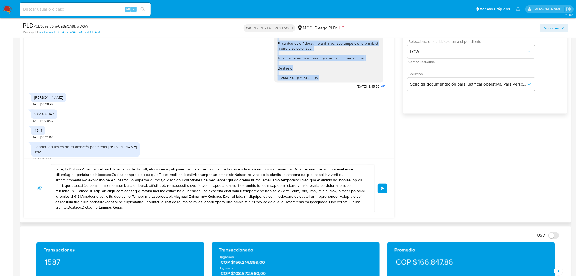
scroll to position [363, 0]
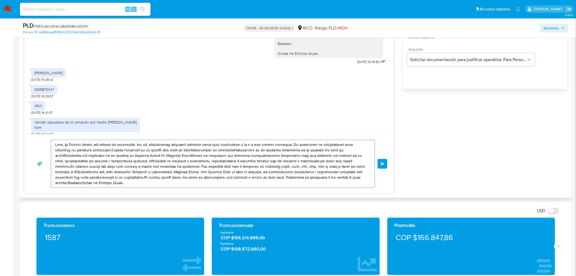
drag, startPoint x: 55, startPoint y: 144, endPoint x: 134, endPoint y: 184, distance: 88.4
click at [134, 184] on textarea at bounding box center [211, 163] width 313 height 47
paste textarea "En Mercado Libre nos importa tu seguridad. Por eso, necesitamos verificar algun…"
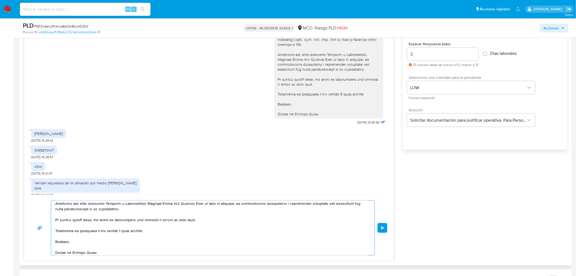
scroll to position [0, 0]
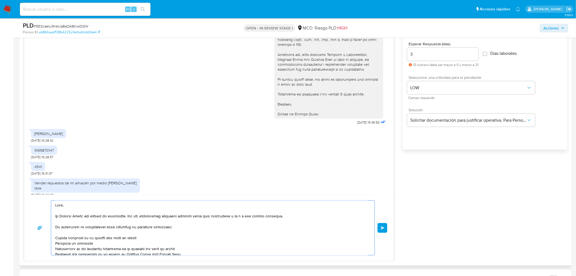
drag, startPoint x: 63, startPoint y: 204, endPoint x: 82, endPoint y: 221, distance: 25.3
click at [65, 205] on textarea at bounding box center [211, 227] width 313 height 54
drag, startPoint x: 54, startPoint y: 215, endPoint x: 72, endPoint y: 237, distance: 28.4
click at [72, 237] on div at bounding box center [211, 227] width 321 height 54
drag, startPoint x: 181, startPoint y: 227, endPoint x: 54, endPoint y: 214, distance: 127.5
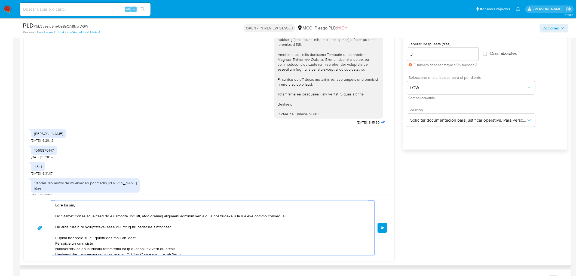
click at [54, 214] on div at bounding box center [211, 227] width 321 height 54
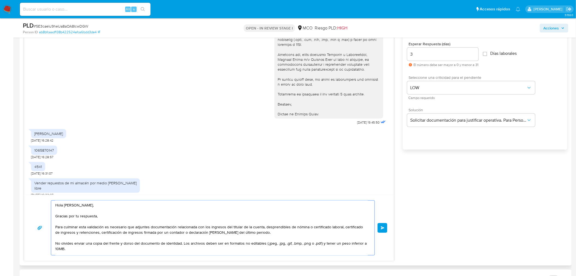
scroll to position [30, 0]
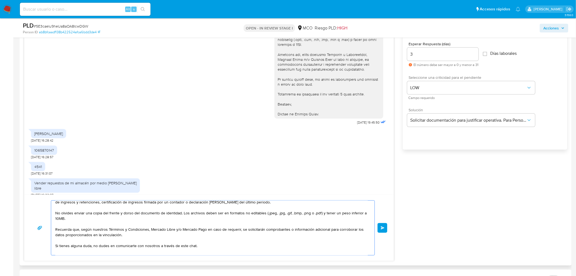
drag, startPoint x: 182, startPoint y: 212, endPoint x: 53, endPoint y: 210, distance: 128.5
click at [53, 210] on div "Hola Diego, Gracias por tu respuesta, Para culminar esta validación es necesari…" at bounding box center [211, 227] width 321 height 54
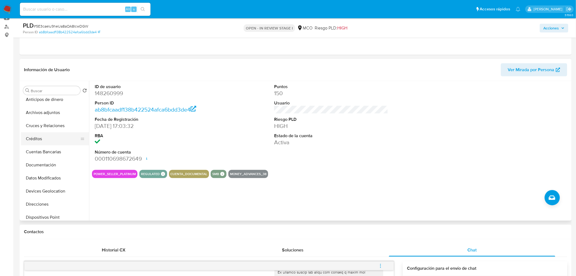
scroll to position [60, 0]
type textarea "Hola Diego, Gracias por tu respuesta, Para culminar esta validación es necesari…"
click at [47, 137] on button "Documentación" at bounding box center [53, 134] width 64 height 13
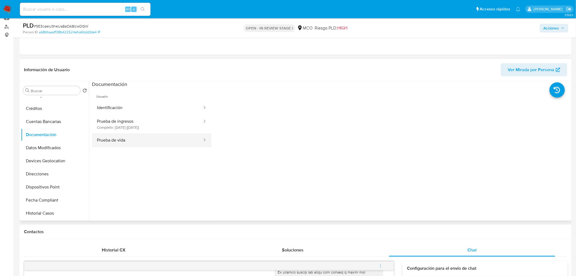
drag, startPoint x: 154, startPoint y: 125, endPoint x: 182, endPoint y: 134, distance: 29.4
click at [154, 126] on button "Prueba de ingresos Completo: 01/07/2024 (hace un año)" at bounding box center [147, 124] width 111 height 19
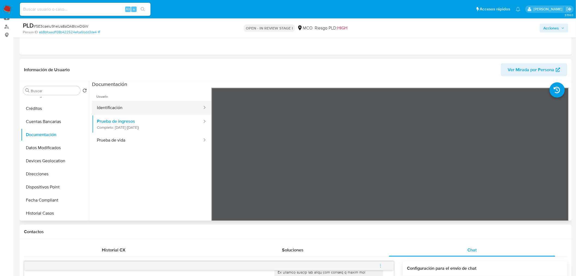
click at [133, 106] on button "Identificación" at bounding box center [147, 108] width 111 height 14
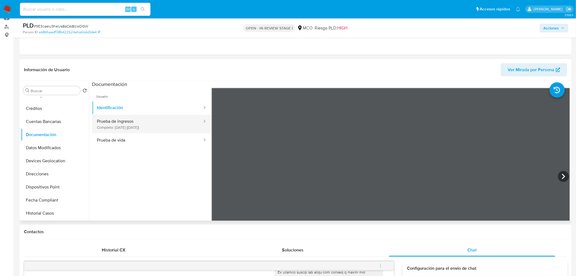
click at [152, 130] on button "Prueba de ingresos Completo: 01/07/2024 (hace un año)" at bounding box center [147, 124] width 111 height 19
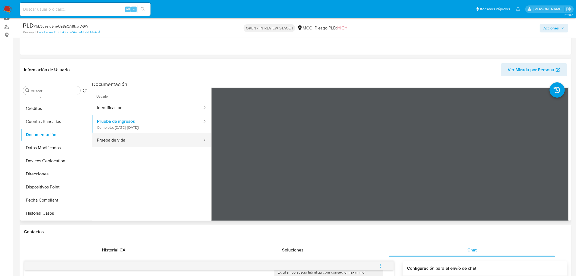
drag, startPoint x: 151, startPoint y: 142, endPoint x: 181, endPoint y: 203, distance: 68.8
click at [151, 142] on button "Prueba de vida" at bounding box center [147, 140] width 111 height 14
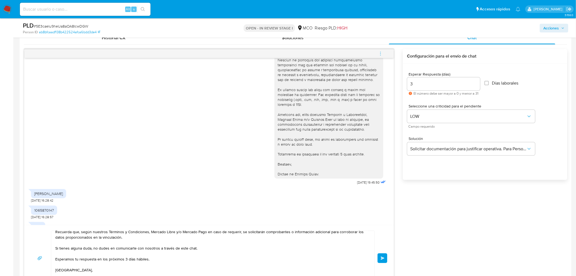
scroll to position [118, 0]
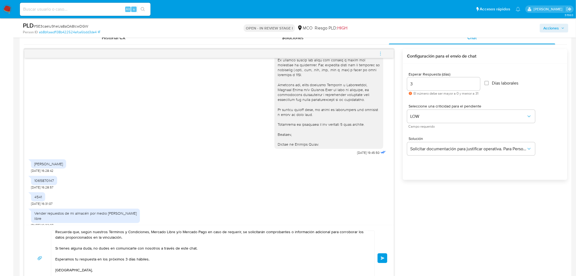
click at [387, 256] on button "Enviar" at bounding box center [383, 258] width 10 height 10
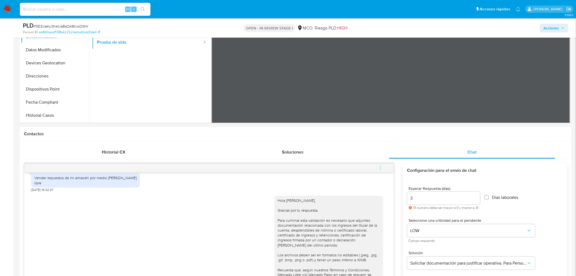
scroll to position [151, 0]
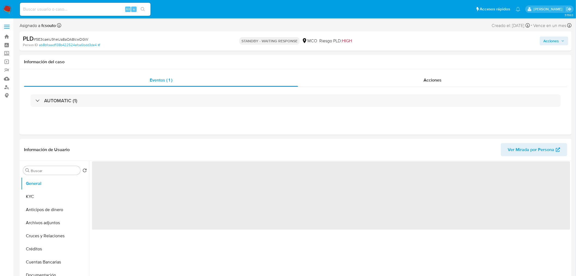
select select "10"
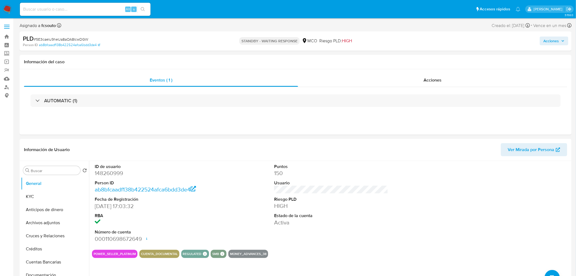
click at [559, 41] on span "Acciones" at bounding box center [552, 40] width 16 height 9
click at [381, 27] on div "Asignado a fcsouto Asignado el: [DATE] 14:50:22 Creado el: [DATE] Creado el: [D…" at bounding box center [296, 27] width 552 height 10
click at [442, 85] on div "Acciones" at bounding box center [433, 80] width 270 height 13
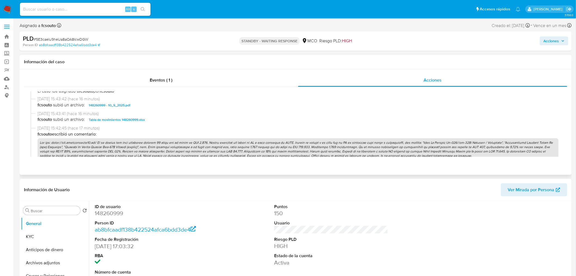
scroll to position [212, 0]
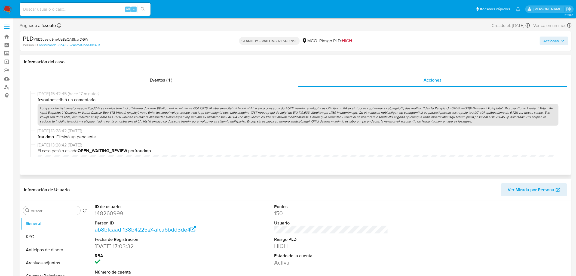
click at [217, 115] on p at bounding box center [298, 115] width 521 height 22
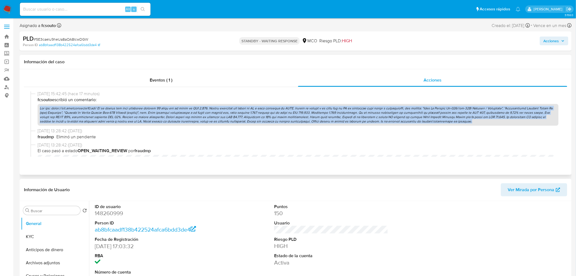
click at [217, 115] on p at bounding box center [298, 115] width 521 height 22
copy p "Lor ips: dolor://sit.ametconsecte20.adi/ El se doeius tem inci utlaboree dolore…"
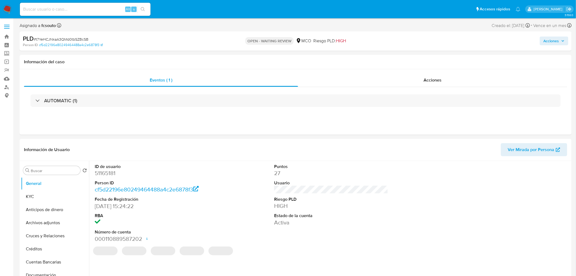
select select "10"
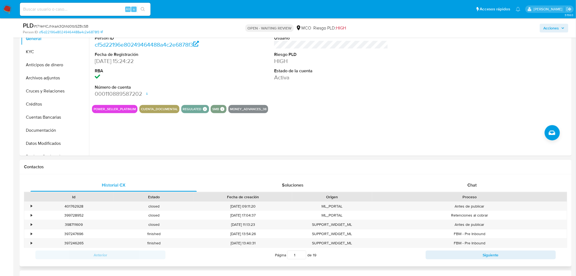
scroll to position [212, 0]
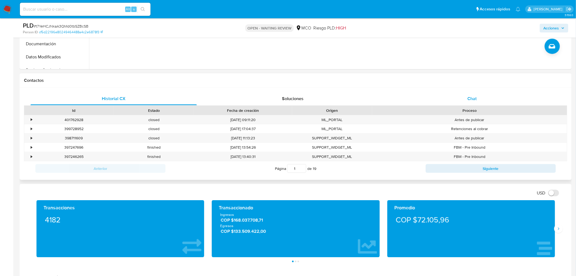
click at [470, 101] on div "Chat" at bounding box center [472, 98] width 166 height 13
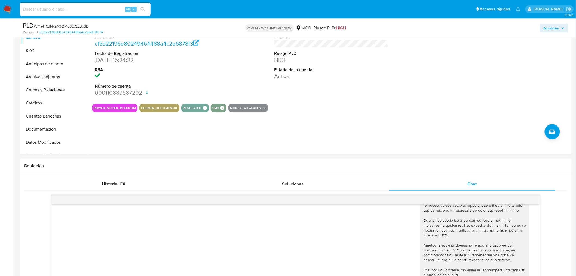
scroll to position [0, 0]
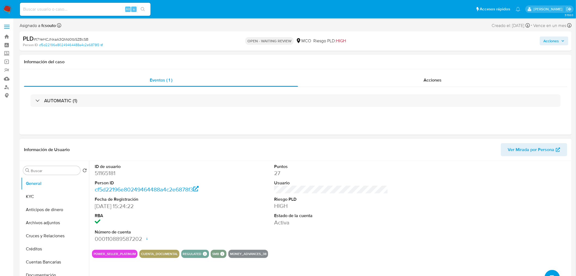
click at [109, 173] on dd "51165181" at bounding box center [152, 173] width 114 height 8
copy dd "51165181"
click at [102, 174] on dd "51165181" at bounding box center [152, 173] width 114 height 8
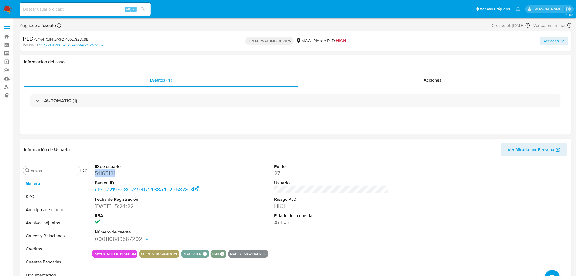
click at [104, 176] on dd "51165181" at bounding box center [152, 173] width 114 height 8
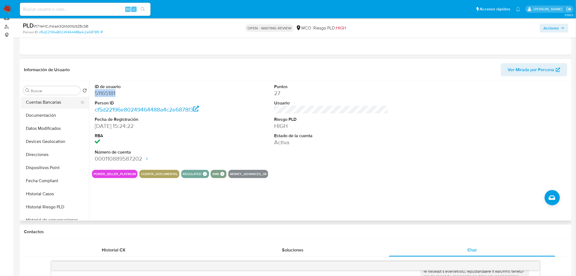
scroll to position [91, 0]
click at [54, 183] on button "Historial Casos" at bounding box center [53, 182] width 64 height 13
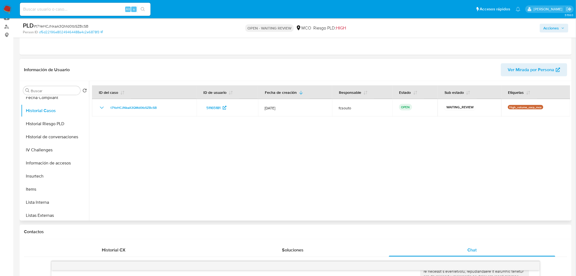
scroll to position [230, 0]
click at [50, 184] on button "Restricciones Nuevo Mundo" at bounding box center [53, 187] width 64 height 13
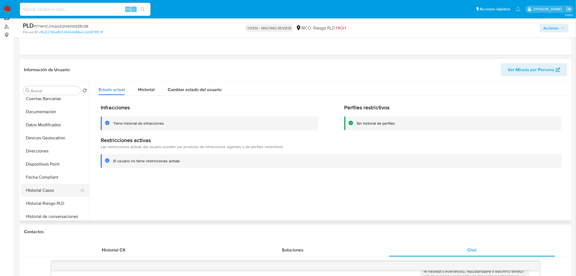
scroll to position [78, 0]
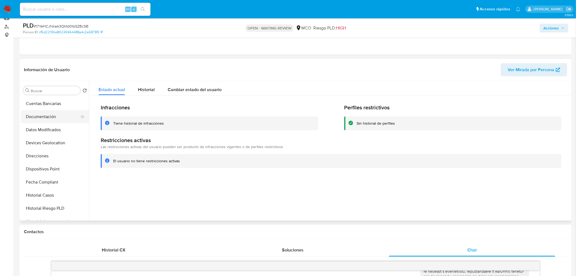
click at [58, 121] on button "Documentación" at bounding box center [53, 116] width 64 height 13
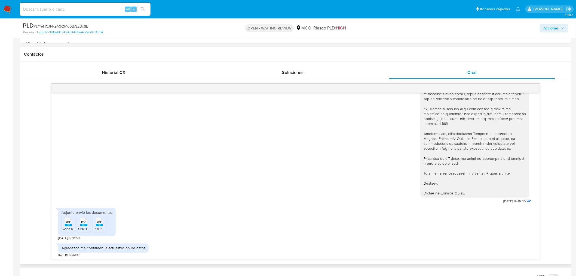
scroll to position [242, 0]
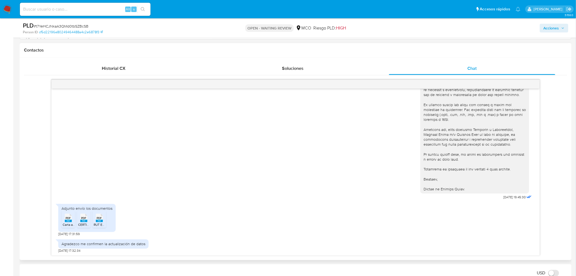
click at [69, 220] on rect at bounding box center [68, 220] width 7 height 2
click at [86, 216] on span "PDF" at bounding box center [83, 218] width 5 height 4
click at [94, 218] on div "PDF PDF" at bounding box center [99, 217] width 11 height 11
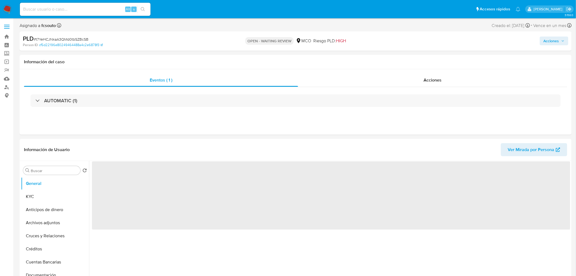
select select "10"
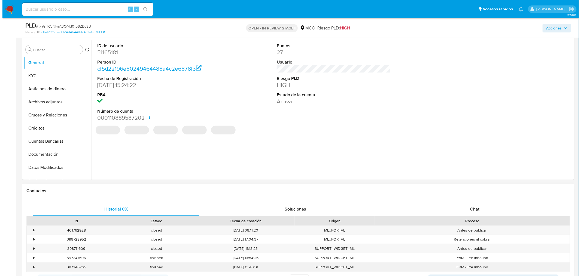
scroll to position [91, 0]
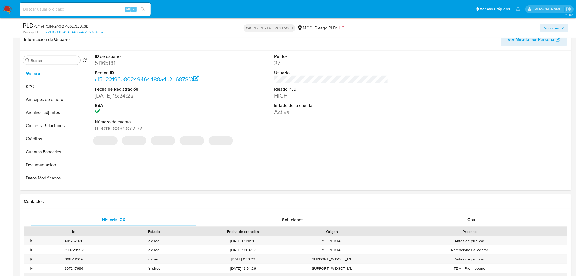
select select "10"
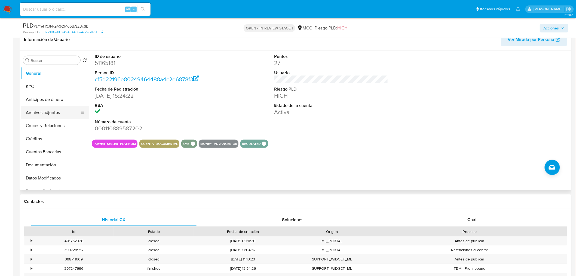
click at [37, 113] on button "Archivos adjuntos" at bounding box center [53, 112] width 64 height 13
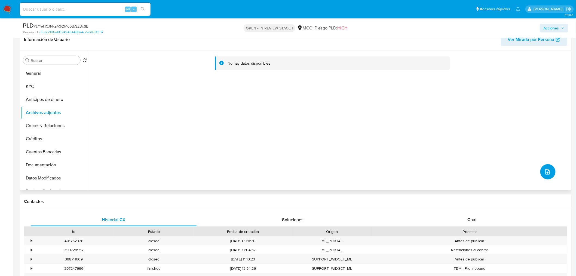
click at [545, 169] on icon "upload-file" at bounding box center [548, 171] width 7 height 7
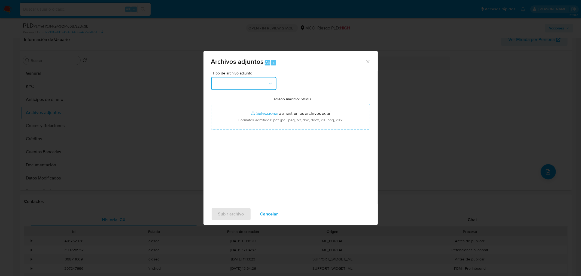
click at [248, 83] on button "button" at bounding box center [243, 83] width 65 height 13
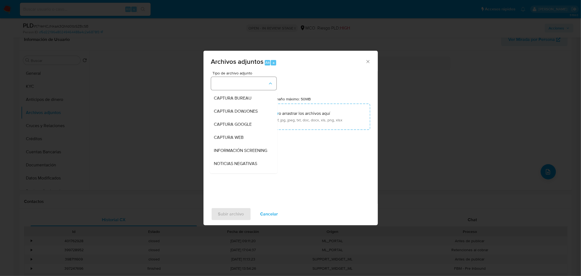
scroll to position [30, 0]
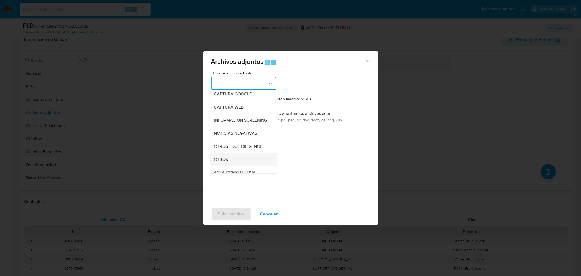
click at [230, 163] on div "OTROS" at bounding box center [242, 158] width 56 height 13
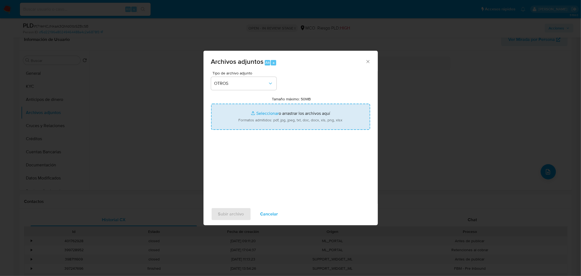
click at [276, 124] on input "Tamaño máximo: 50MB Seleccionar archivos" at bounding box center [290, 116] width 159 height 26
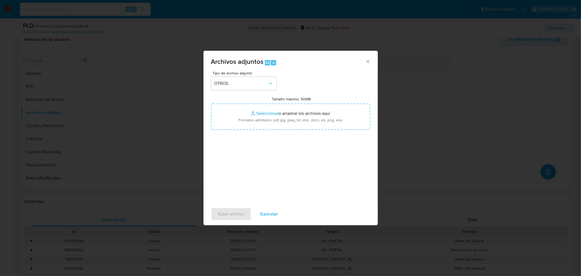
type input "C:\fakepath\51165181_073f0c26-e949-4672-94ab-27dfaef10bf1.pdf"
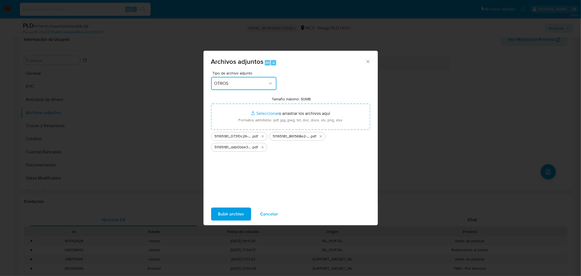
click at [267, 80] on button "OTROS" at bounding box center [243, 83] width 65 height 13
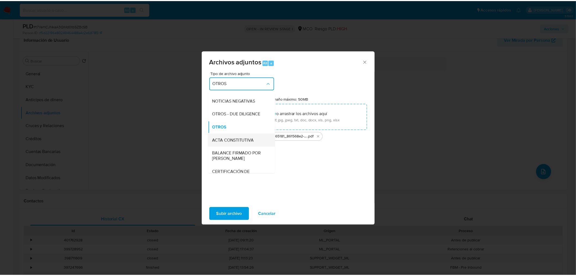
scroll to position [93, 0]
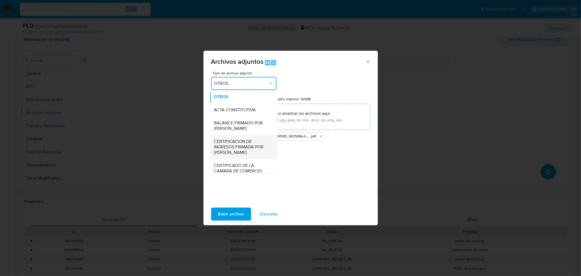
click at [249, 149] on span "CERTIFICACIÓN DE INGRESOS FIRMADA POR CONTADOR" at bounding box center [242, 146] width 56 height 16
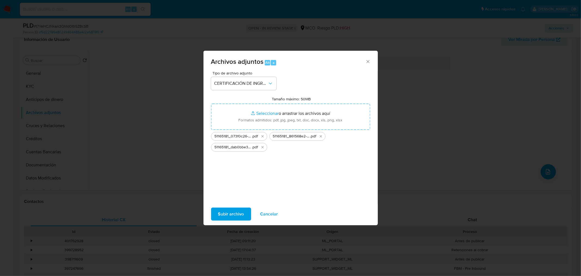
click at [239, 216] on span "Subir archivo" at bounding box center [231, 214] width 26 height 12
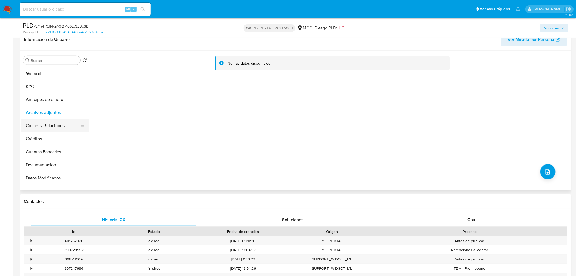
click at [47, 124] on button "Cruces y Relaciones" at bounding box center [53, 125] width 64 height 13
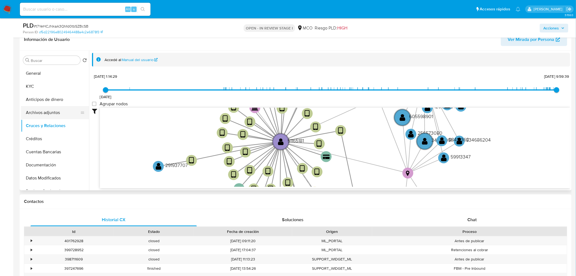
click at [48, 113] on button "Archivos adjuntos" at bounding box center [53, 112] width 64 height 13
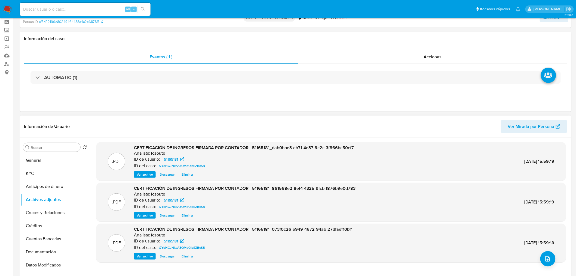
scroll to position [0, 0]
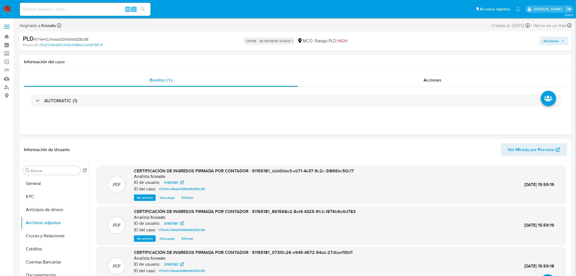
click at [560, 39] on span "Acciones" at bounding box center [554, 41] width 21 height 8
click at [397, 54] on div "Resolución del caso Alt r" at bounding box center [406, 58] width 52 height 14
